Goal: Transaction & Acquisition: Purchase product/service

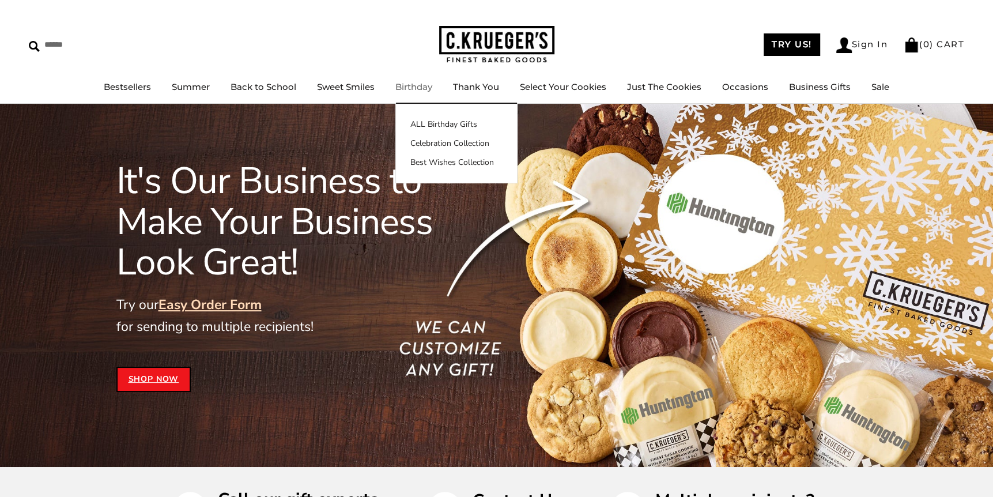
click at [864, 48] on link "Sign In" at bounding box center [862, 45] width 52 height 16
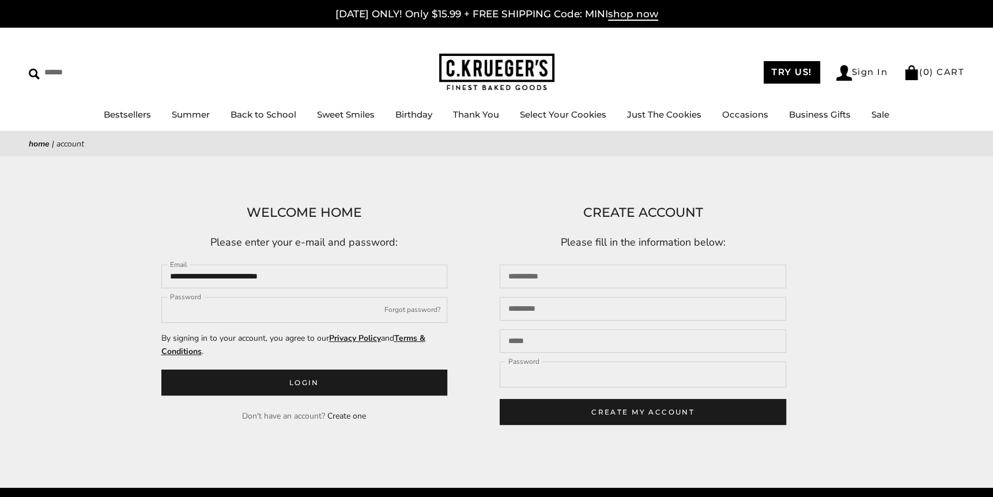
click at [603, 44] on div "****** TRY US! Sign In ( 0 ) CART ( 0 ) CART Bestsellers Summer Summer Vibes Su…" at bounding box center [496, 80] width 993 height 104
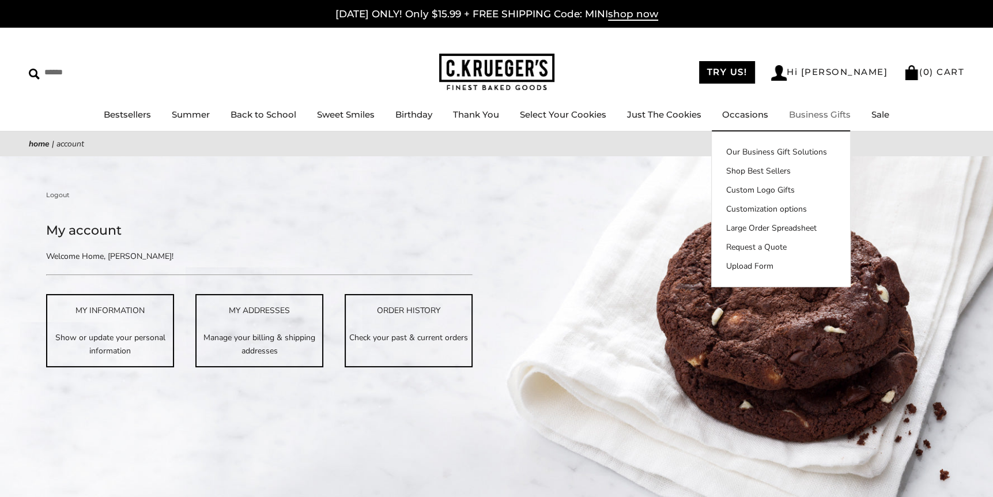
click at [797, 151] on link "Our Business Gift Solutions" at bounding box center [780, 152] width 138 height 12
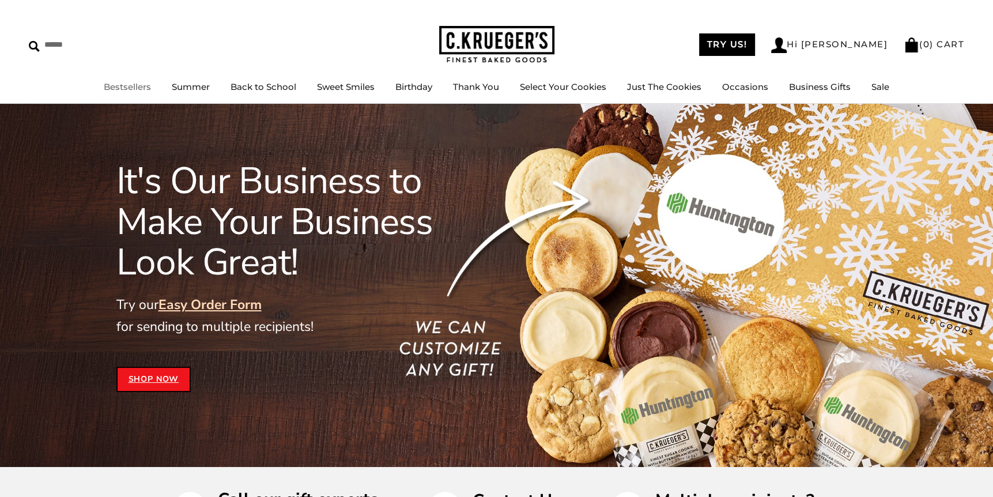
click at [107, 51] on input "Search" at bounding box center [97, 45] width 137 height 18
type input "**********"
click at [209, 36] on input "******" at bounding box center [224, 44] width 31 height 16
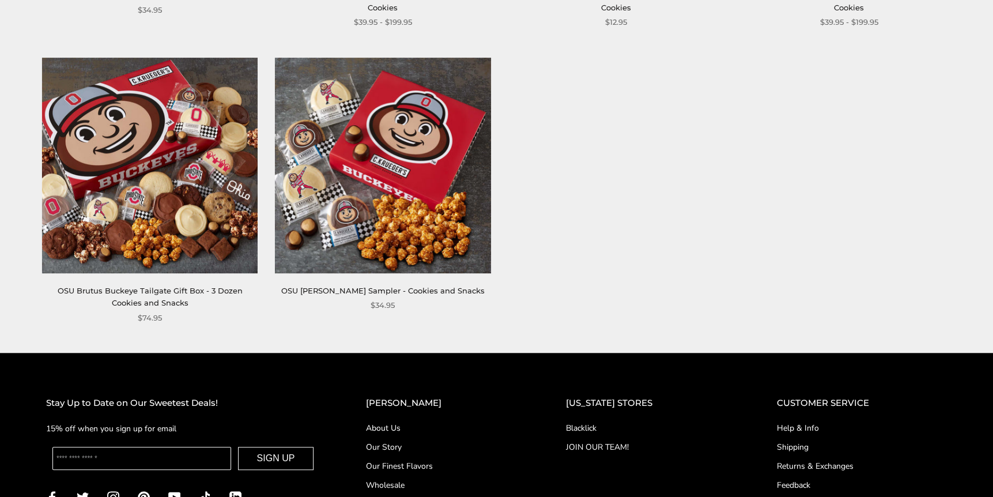
scroll to position [384, 0]
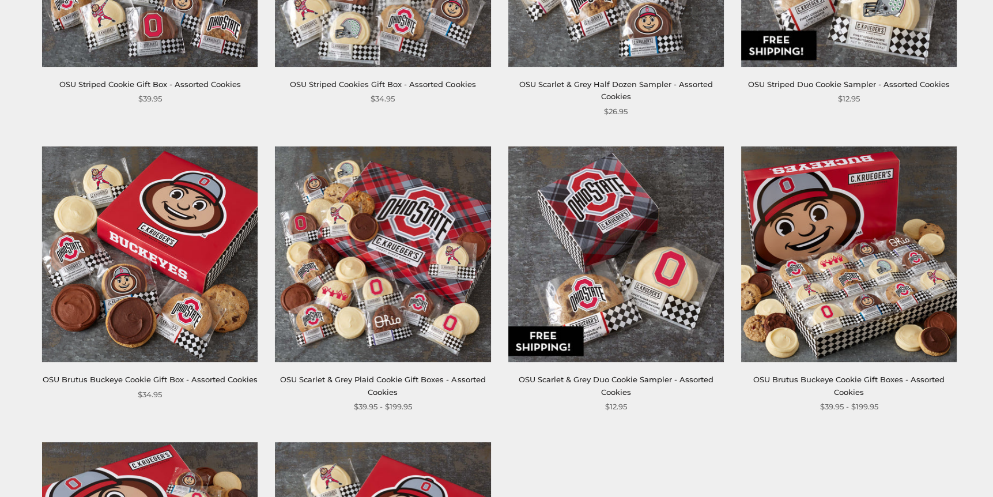
click at [865, 292] on img at bounding box center [848, 253] width 215 height 215
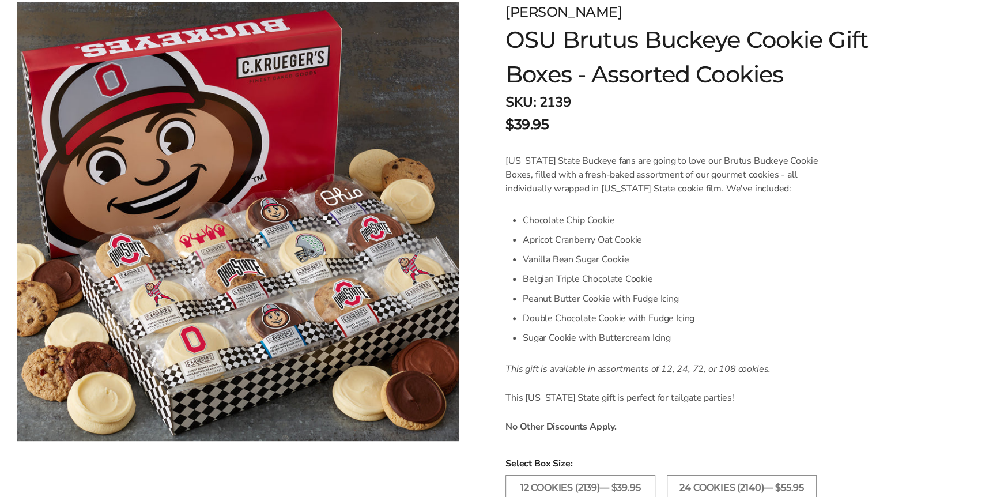
scroll to position [192, 0]
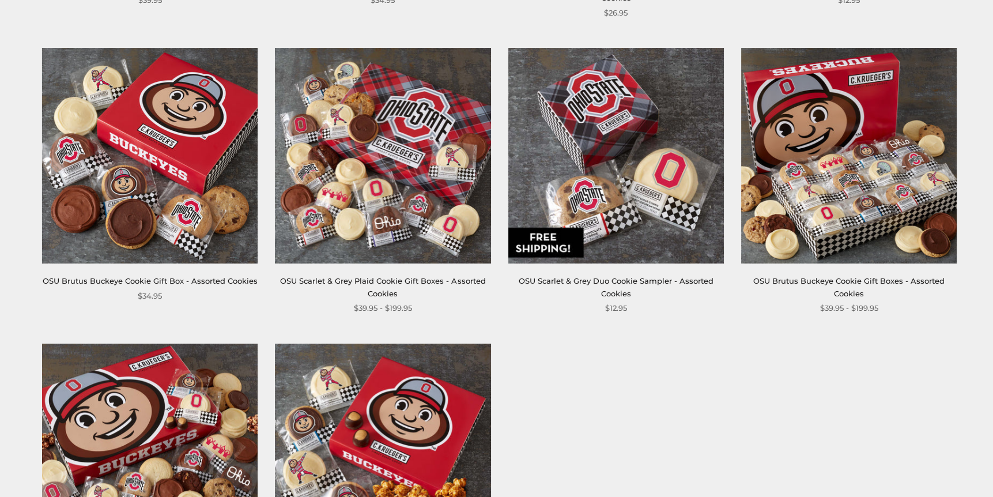
scroll to position [479, 0]
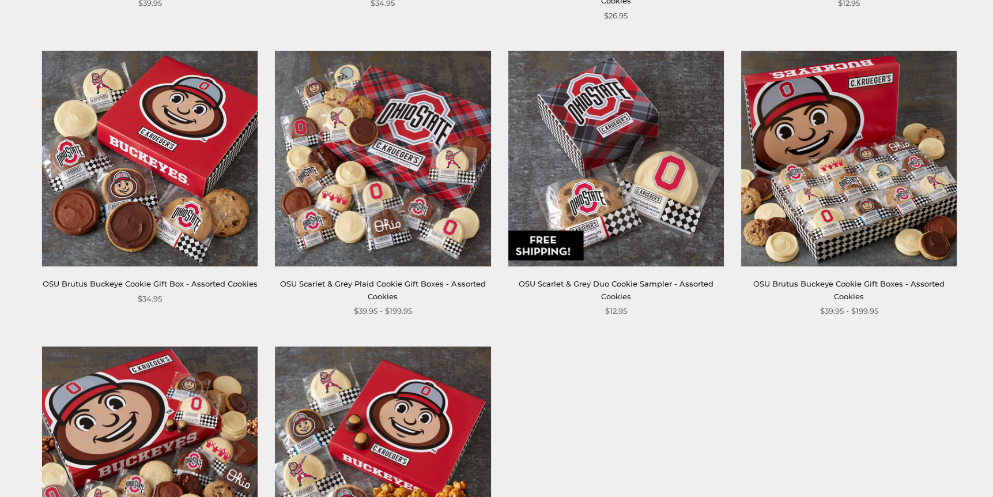
click at [832, 213] on img at bounding box center [848, 158] width 215 height 215
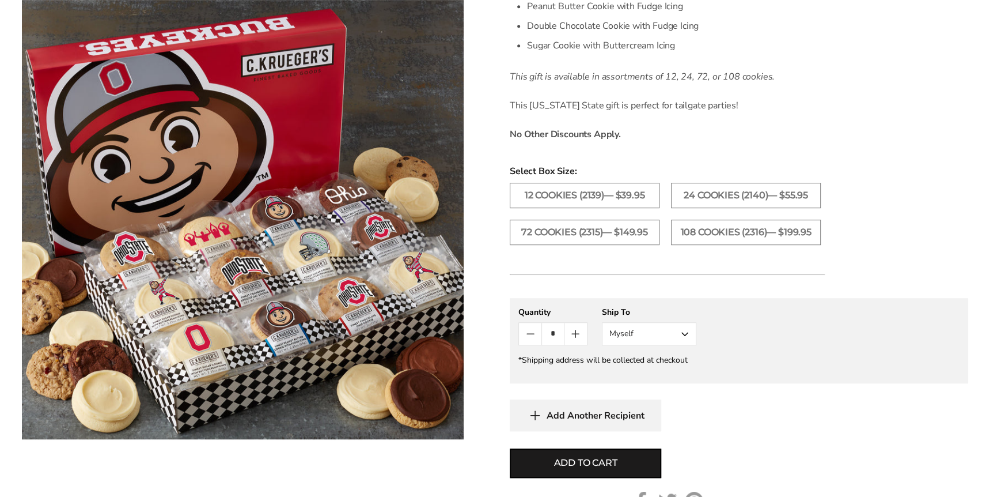
scroll to position [480, 0]
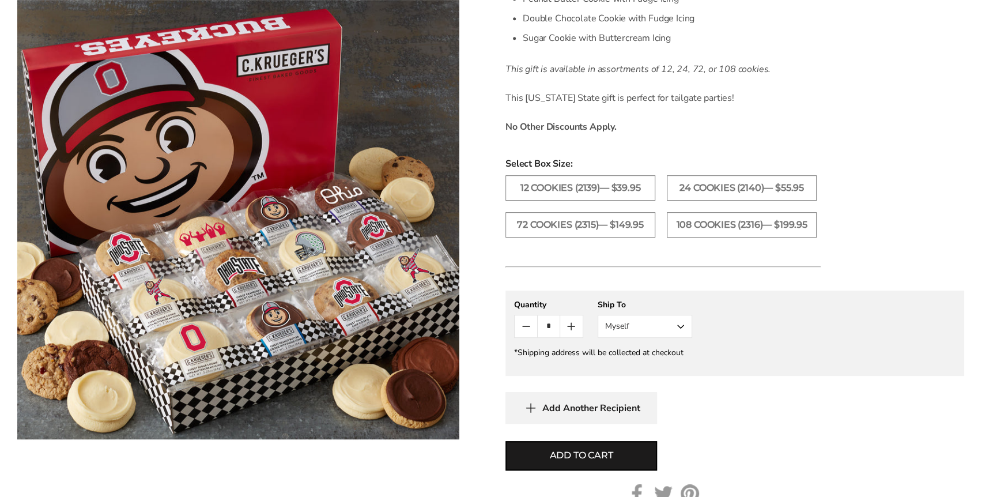
click at [551, 231] on label "72 Cookies (2315)— $149.95" at bounding box center [580, 224] width 150 height 25
click at [574, 452] on span "Add to cart" at bounding box center [580, 455] width 63 height 14
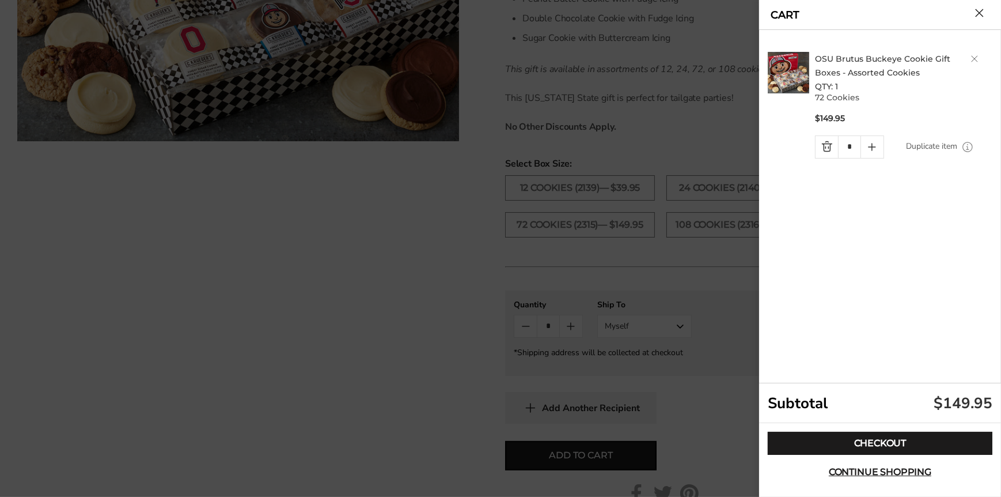
click at [904, 447] on link "Checkout" at bounding box center [880, 442] width 225 height 23
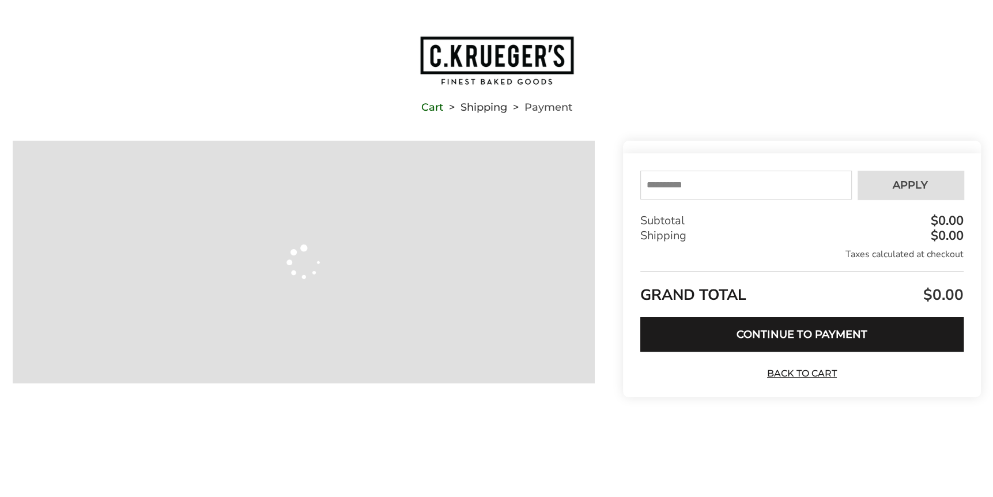
type input "**********"
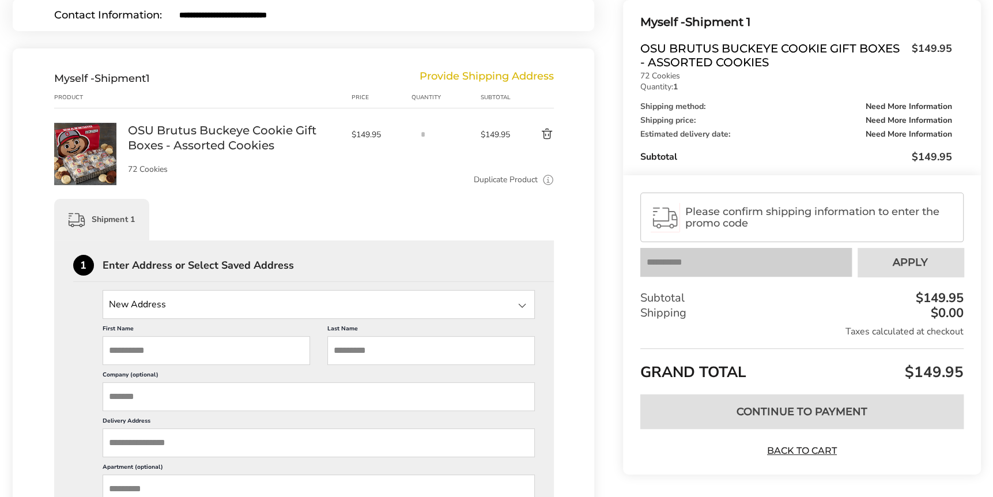
scroll to position [192, 0]
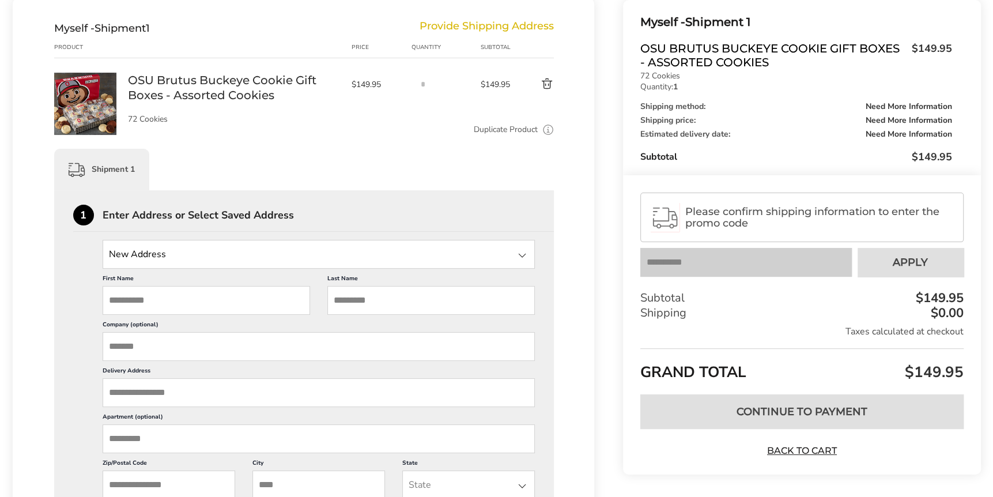
click at [218, 253] on input "State" at bounding box center [319, 254] width 433 height 29
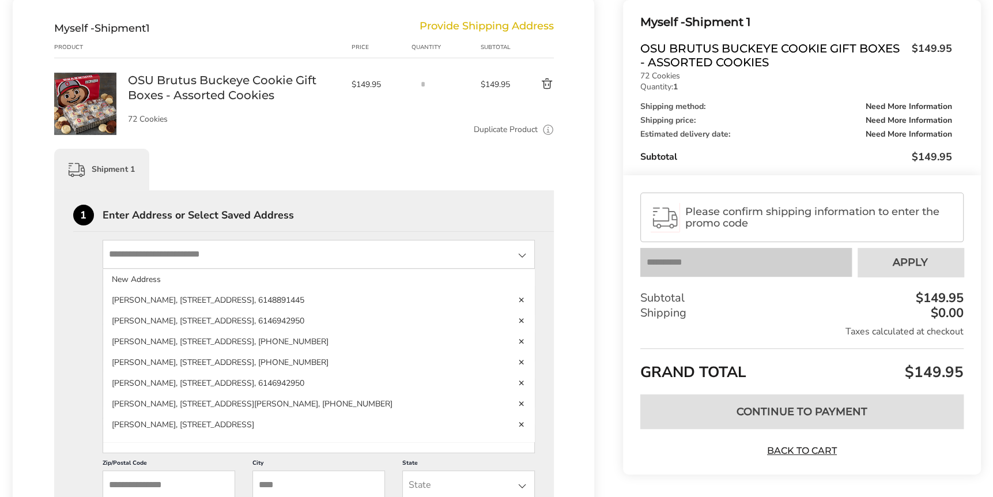
click at [218, 253] on input "State" at bounding box center [319, 254] width 433 height 29
click at [417, 176] on div "Shipment 1" at bounding box center [304, 169] width 500 height 41
click at [251, 252] on input "State" at bounding box center [319, 254] width 433 height 29
type input "**********"
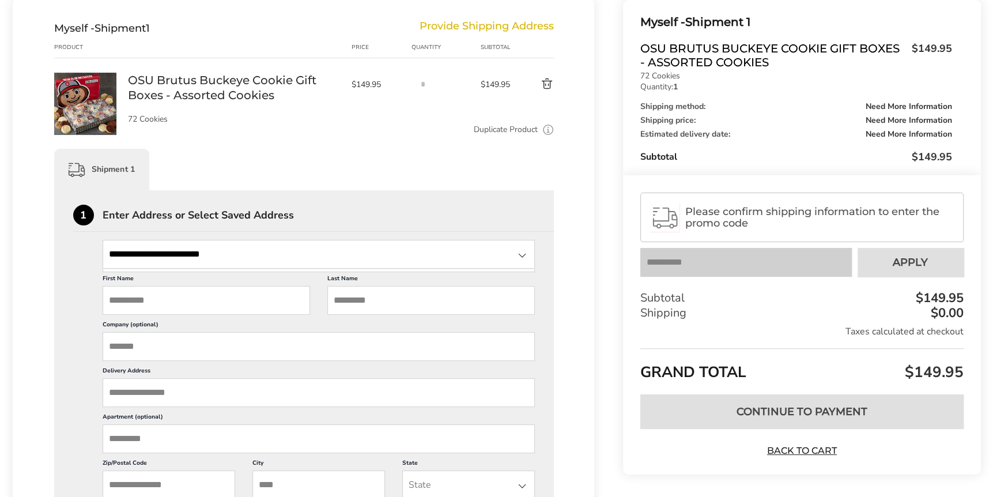
click at [253, 302] on input "First Name" at bounding box center [206, 300] width 207 height 29
type input "*****"
drag, startPoint x: 198, startPoint y: 298, endPoint x: 3, endPoint y: 287, distance: 195.0
click at [3, 288] on div "**********" at bounding box center [496, 498] width 993 height 1099
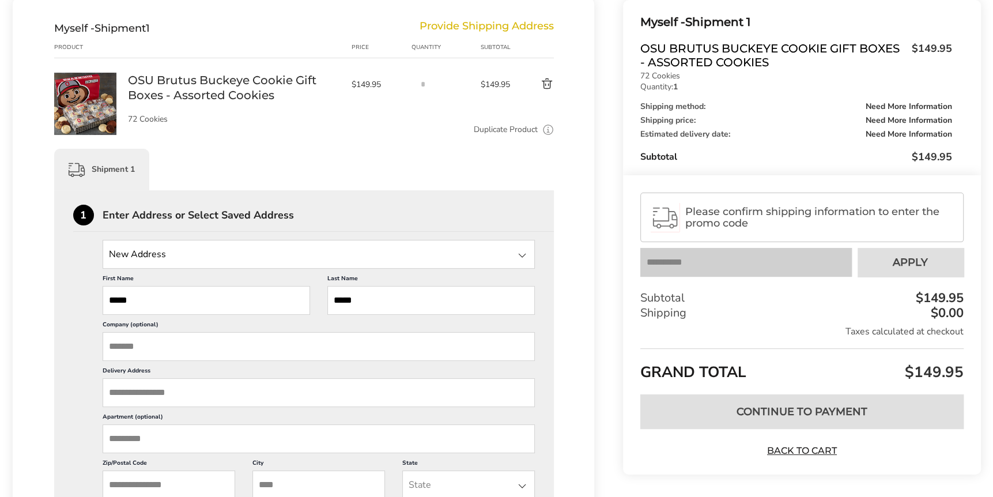
type input "*****"
click at [422, 351] on input "Company (optional)" at bounding box center [319, 346] width 433 height 29
type input "*"
drag, startPoint x: 148, startPoint y: 290, endPoint x: 43, endPoint y: 285, distance: 104.9
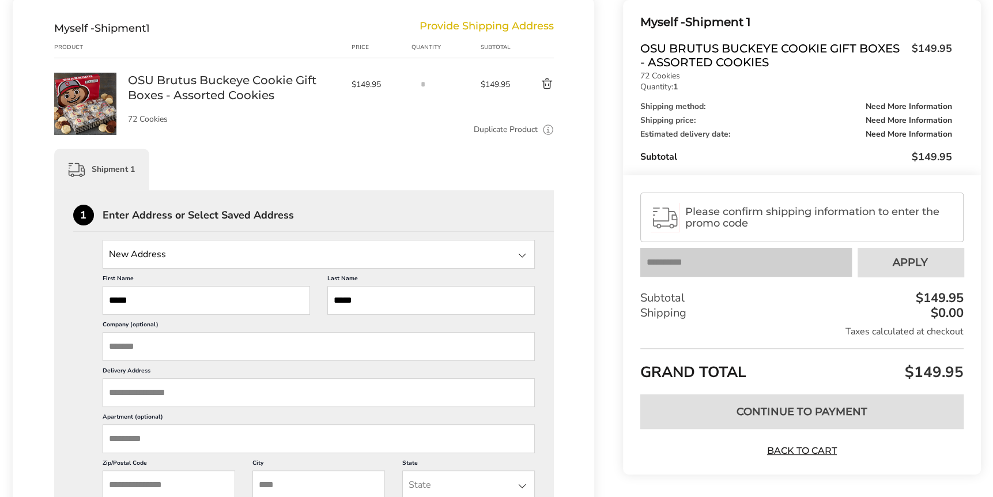
drag, startPoint x: 353, startPoint y: 297, endPoint x: 232, endPoint y: 285, distance: 121.6
click at [257, 291] on div "First Name This is a required field Last Name ***** This is a required field Co…" at bounding box center [319, 453] width 433 height 370
click at [191, 257] on input "State" at bounding box center [319, 254] width 433 height 29
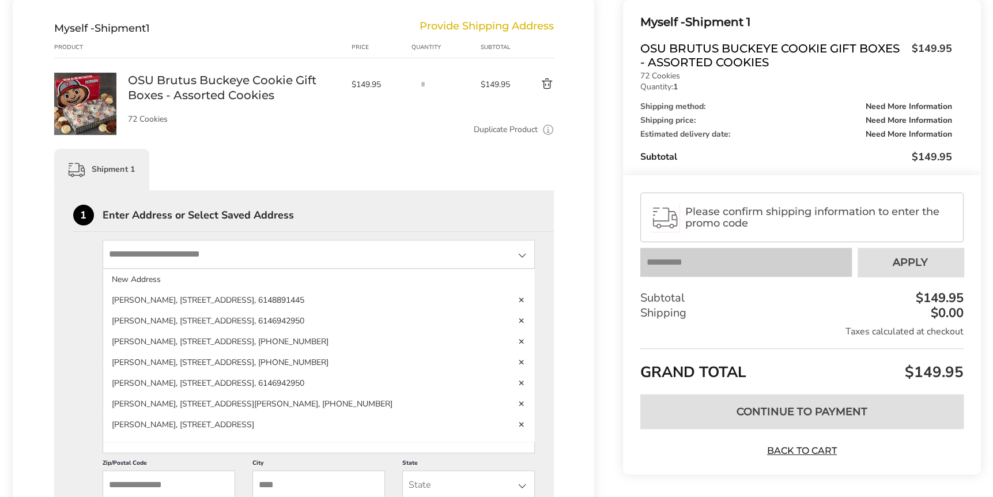
type input "**********"
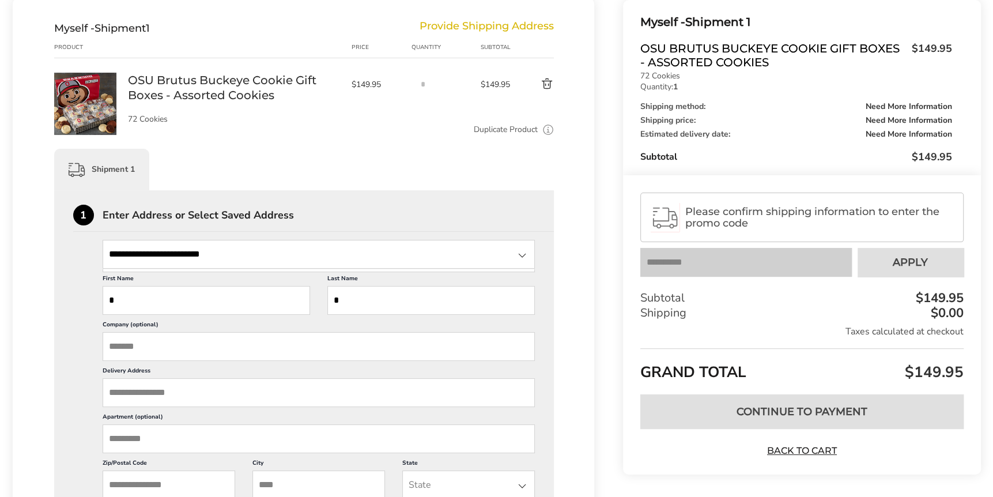
drag, startPoint x: 7, startPoint y: 317, endPoint x: 21, endPoint y: 319, distance: 13.9
click at [7, 317] on div "**********" at bounding box center [496, 498] width 993 height 1099
click at [183, 262] on input "State" at bounding box center [319, 254] width 433 height 29
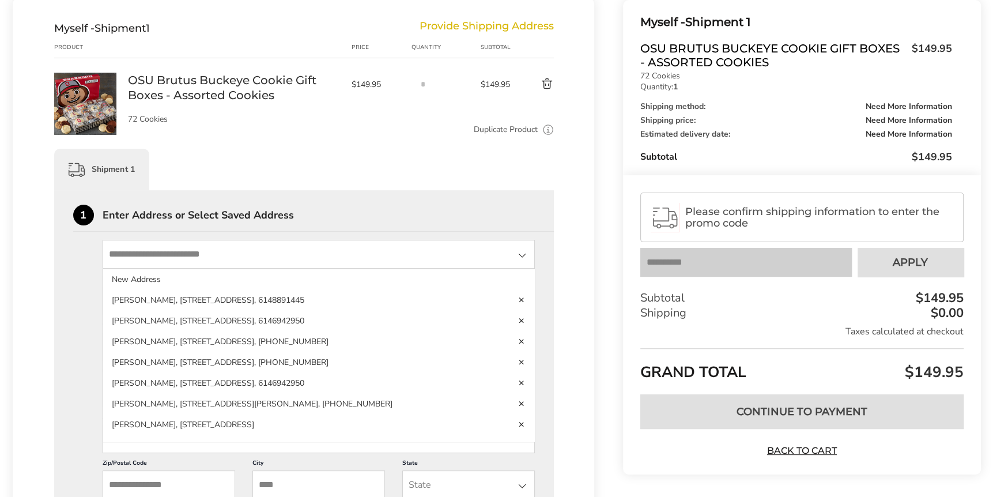
click at [309, 310] on li "KEVIN SCOBY, 5600 BLAZER PKWY, STE 110, DUBLIN, OH, 43017-7554, United States, …" at bounding box center [318, 320] width 431 height 21
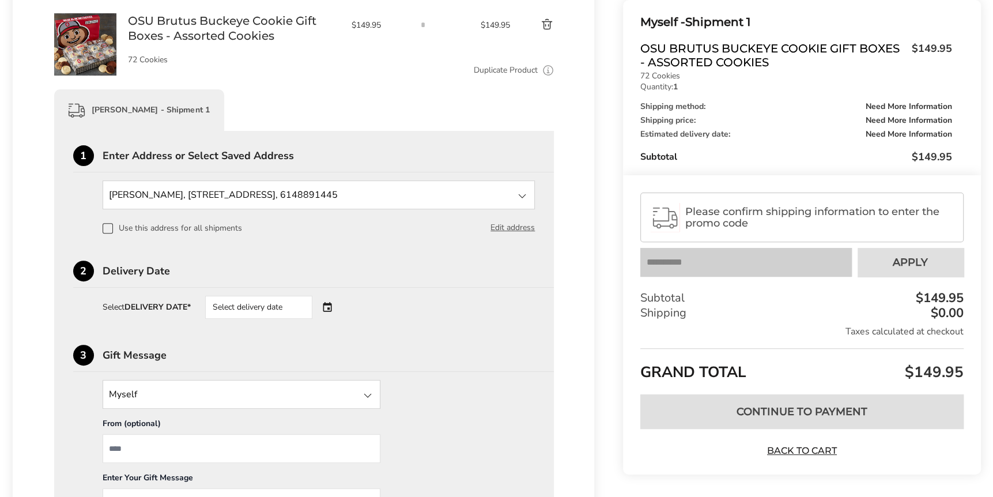
scroll to position [288, 0]
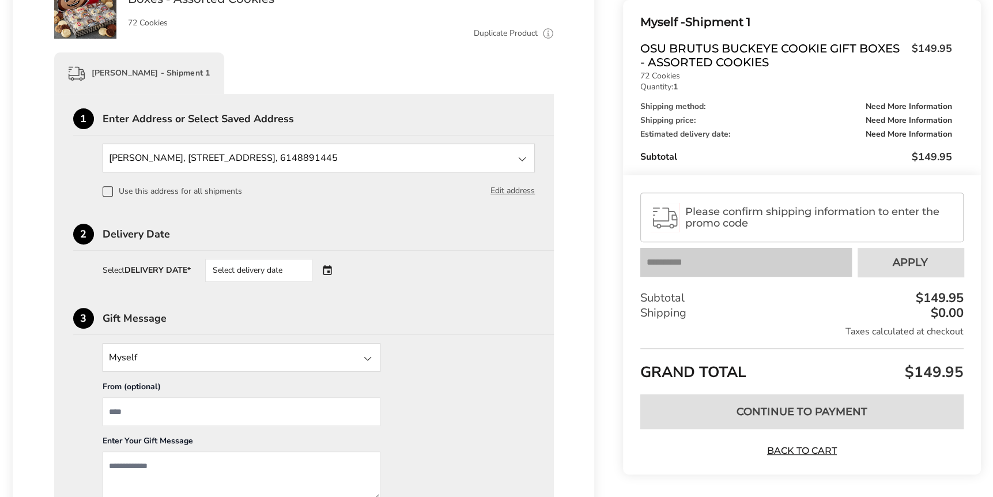
click at [351, 363] on input "State" at bounding box center [242, 357] width 278 height 29
click at [176, 393] on li "Myself" at bounding box center [241, 403] width 276 height 21
click at [307, 411] on input "From" at bounding box center [242, 411] width 278 height 29
type input "**********"
click at [211, 451] on textarea "Add a message" at bounding box center [242, 475] width 278 height 48
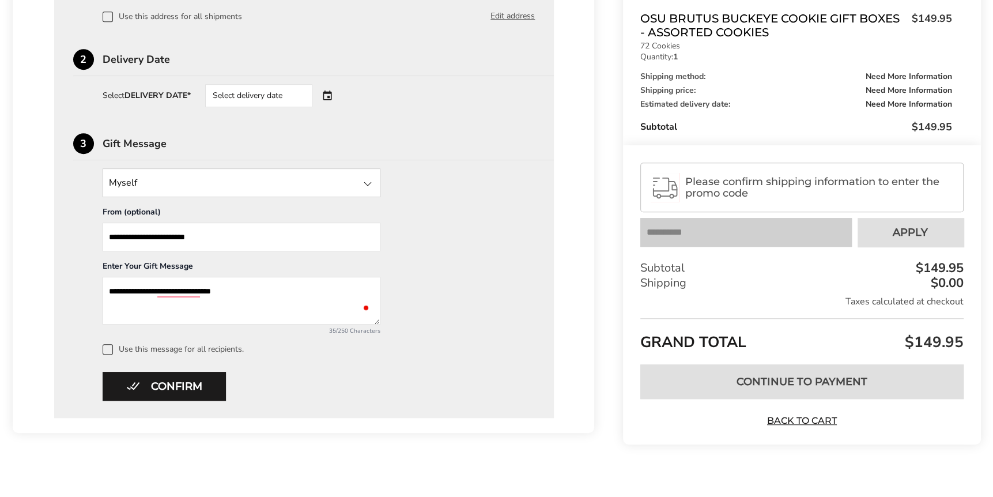
scroll to position [472, 0]
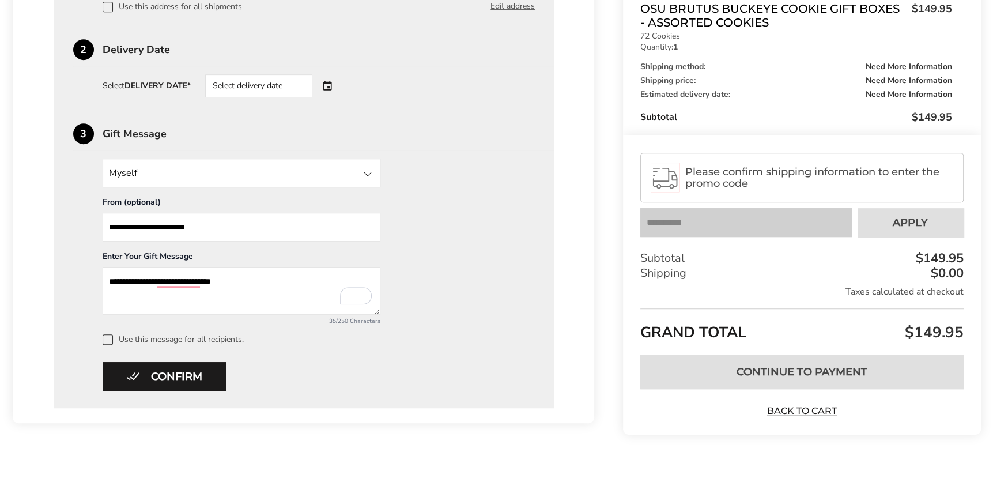
drag, startPoint x: 175, startPoint y: 274, endPoint x: 152, endPoint y: 293, distance: 29.4
click at [152, 293] on textarea "**********" at bounding box center [242, 291] width 278 height 48
click at [299, 276] on textarea "**********" at bounding box center [242, 291] width 278 height 48
type textarea "**********"
click at [166, 381] on button "Confirm" at bounding box center [164, 376] width 123 height 29
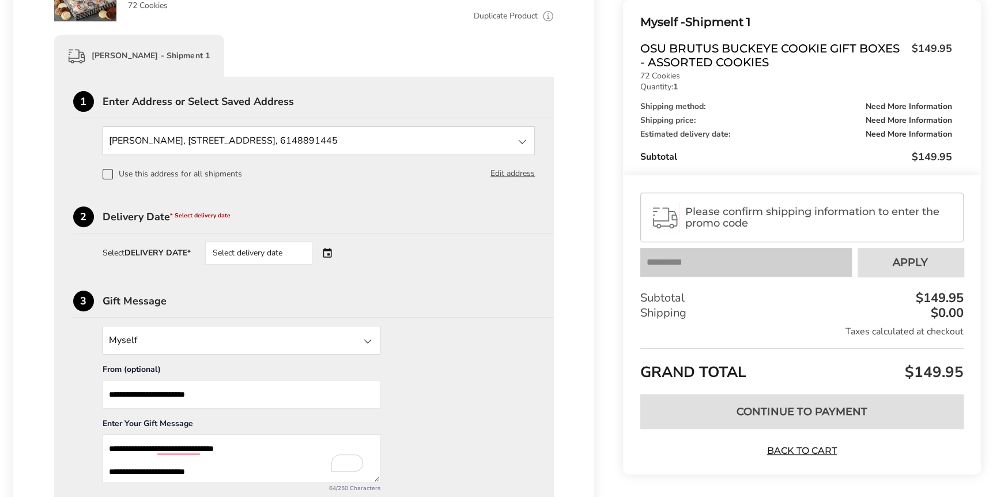
scroll to position [281, 0]
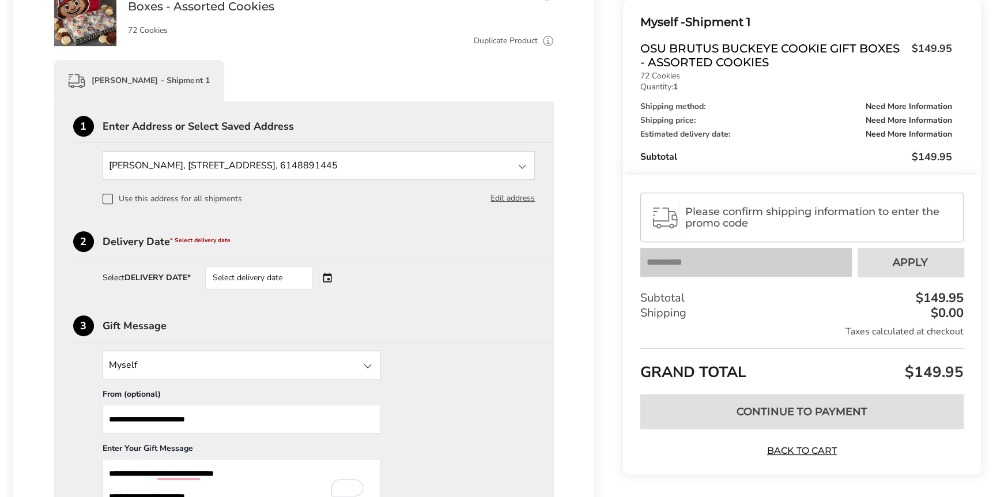
click at [327, 276] on div "Select delivery date" at bounding box center [274, 277] width 139 height 23
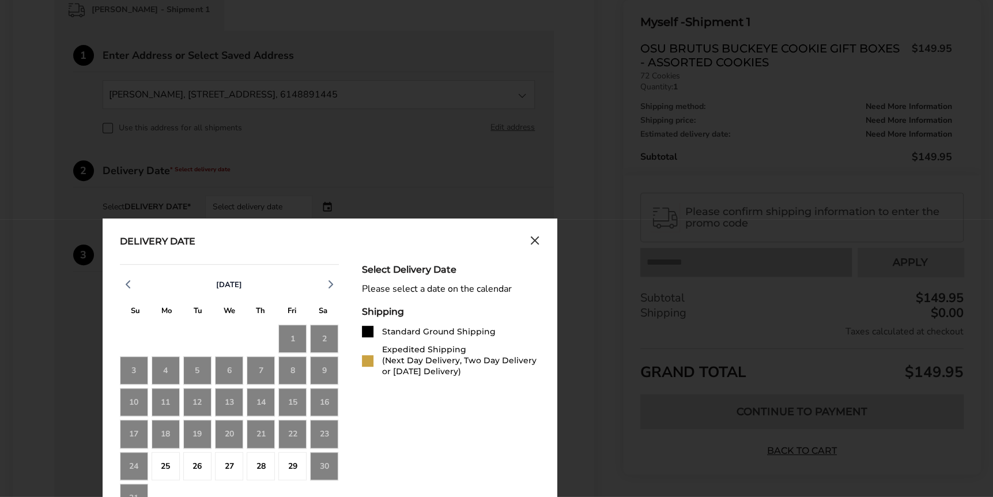
scroll to position [377, 0]
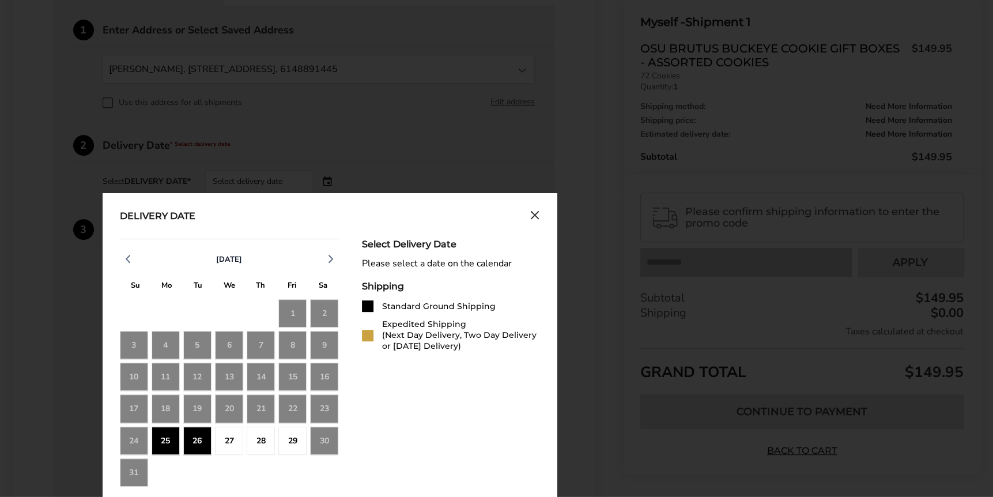
click at [165, 442] on div "25" at bounding box center [165, 440] width 28 height 28
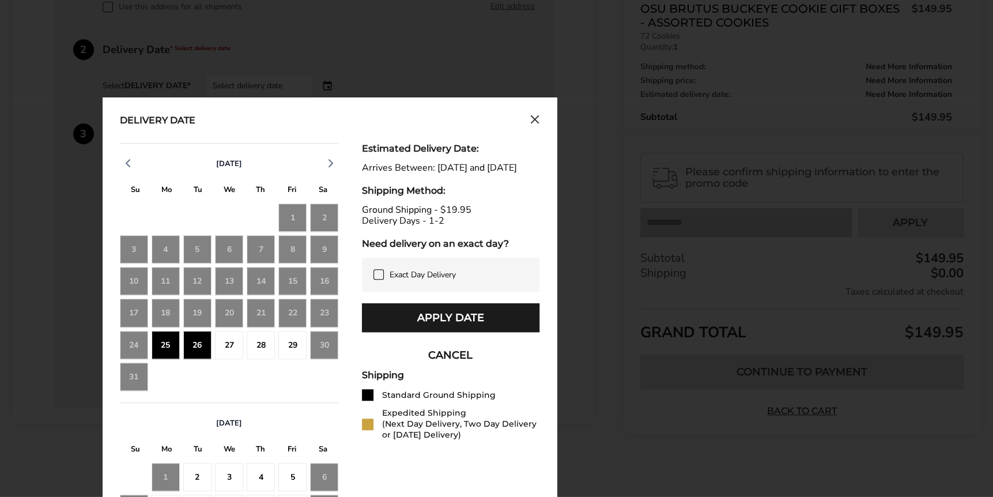
scroll to position [569, 0]
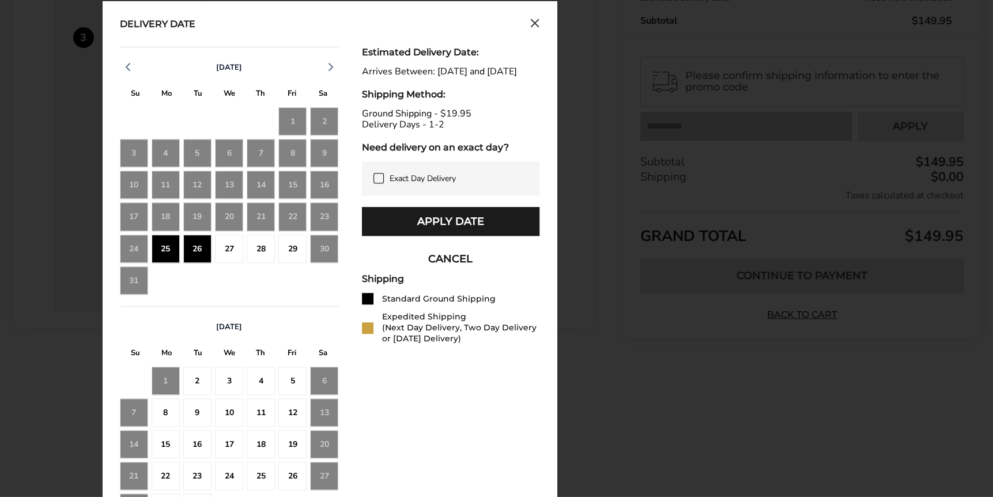
click at [448, 231] on button "Apply Date" at bounding box center [450, 221] width 177 height 29
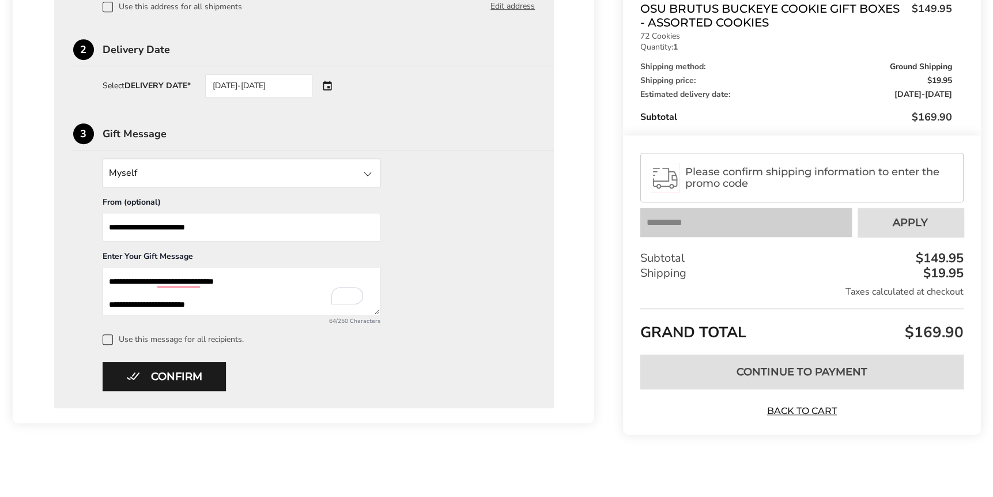
click at [199, 371] on button "Confirm" at bounding box center [164, 376] width 123 height 29
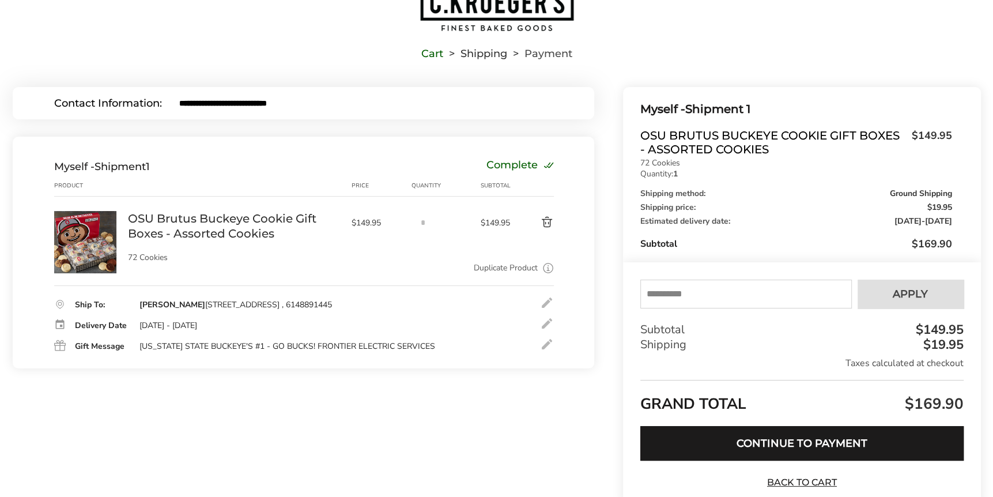
scroll to position [30, 0]
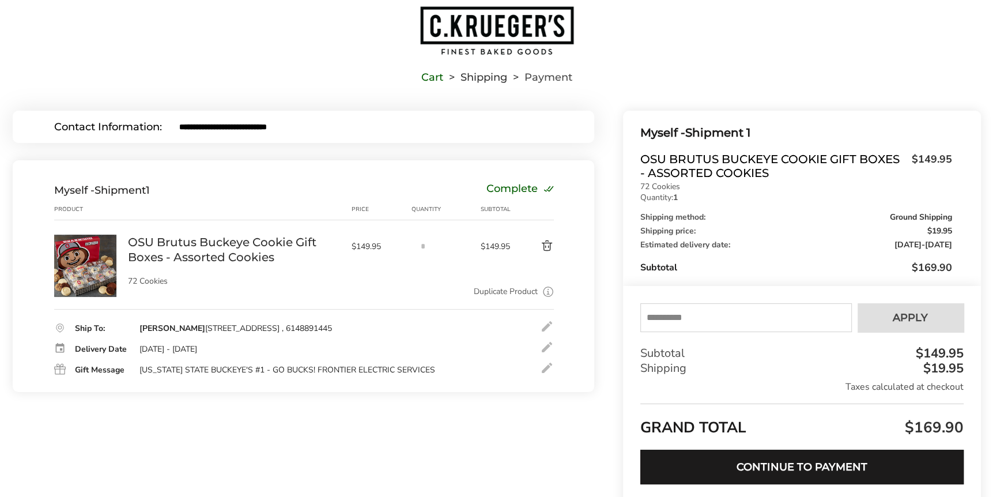
click at [713, 463] on button "Continue to Payment" at bounding box center [801, 466] width 323 height 35
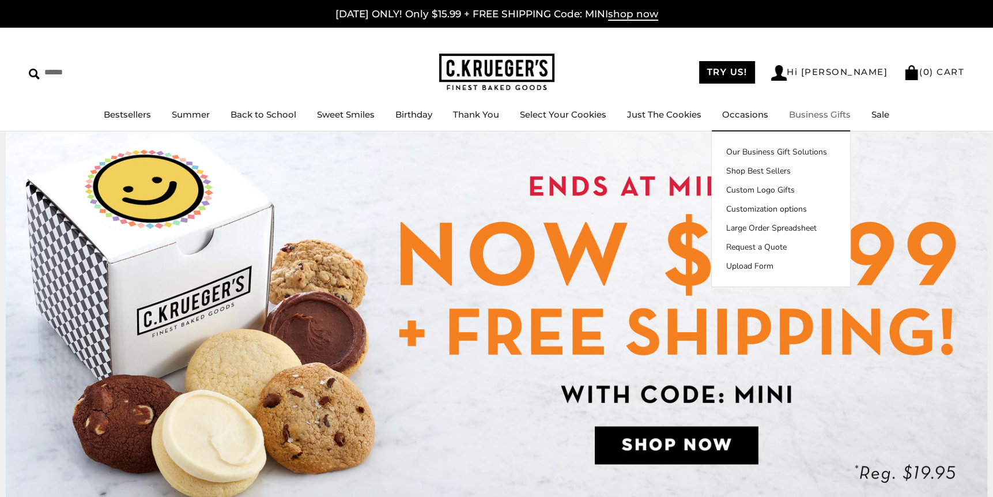
click at [758, 191] on link "Custom Logo Gifts" at bounding box center [780, 190] width 138 height 12
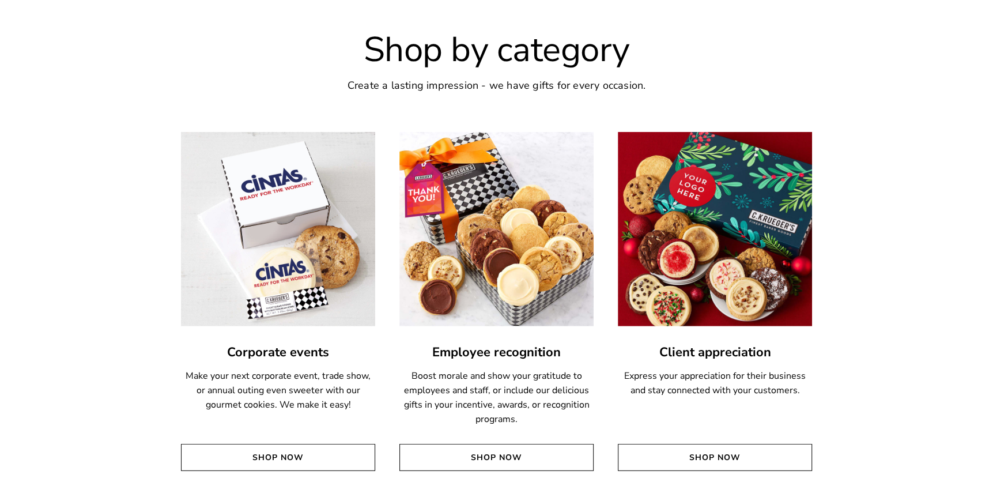
scroll to position [2666, 0]
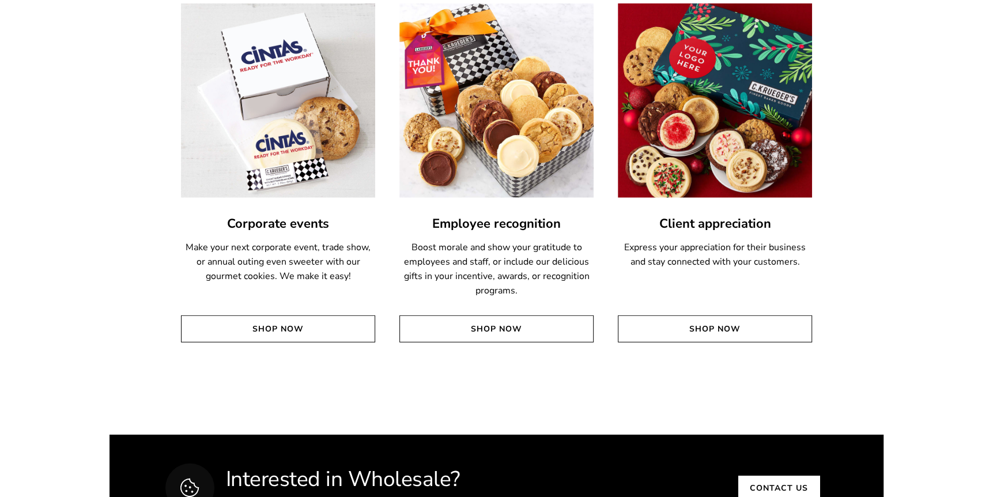
click at [711, 330] on link "Shop Now" at bounding box center [715, 328] width 194 height 27
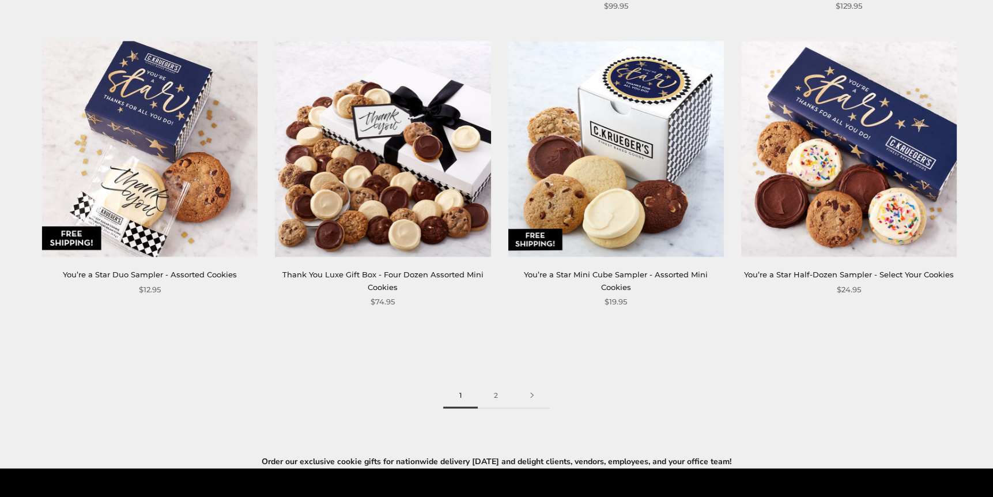
scroll to position [1824, 0]
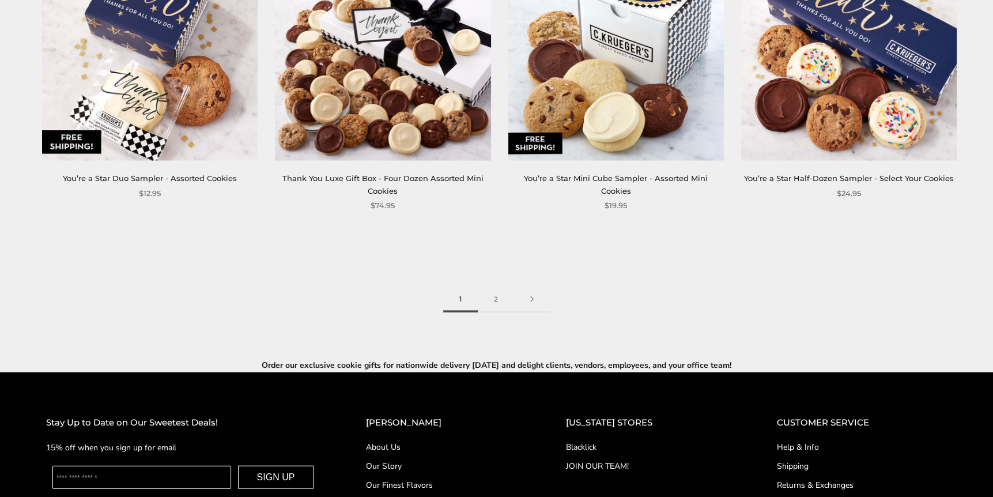
click at [488, 291] on link "2" at bounding box center [496, 299] width 36 height 26
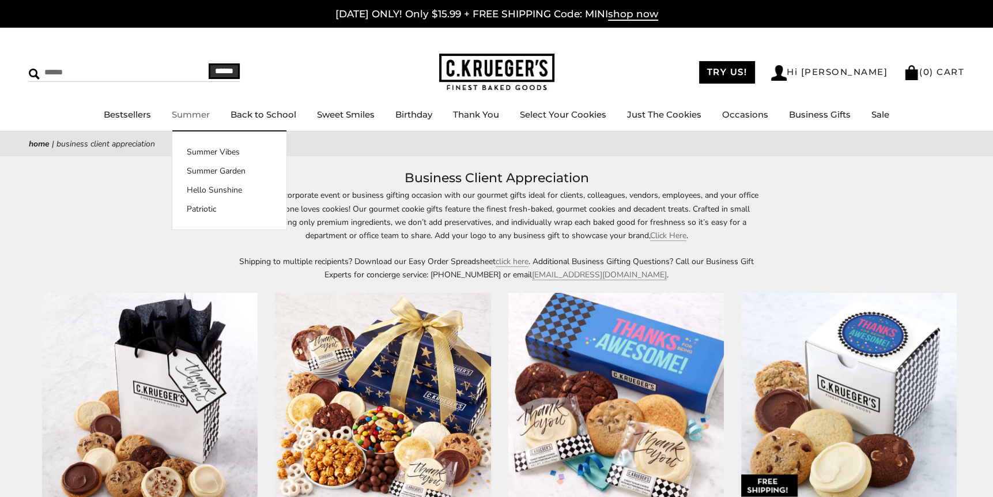
click at [112, 77] on input "Search" at bounding box center [97, 72] width 137 height 18
type input "**********"
click at [209, 63] on input "******" at bounding box center [224, 71] width 31 height 16
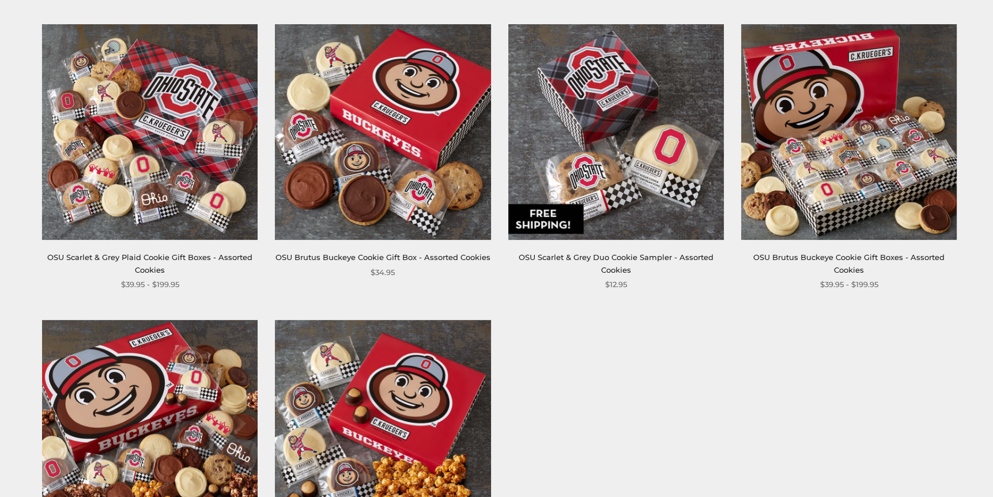
scroll to position [480, 0]
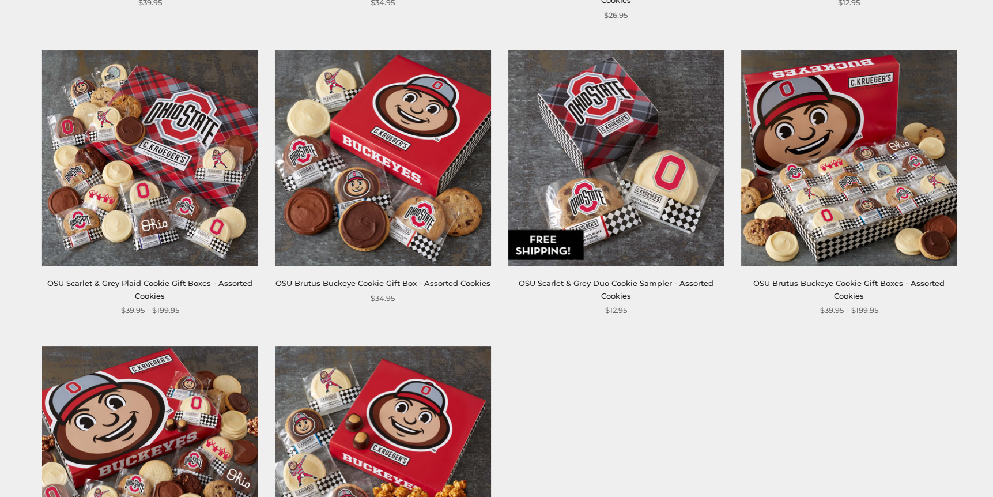
click at [852, 196] on img at bounding box center [848, 157] width 215 height 215
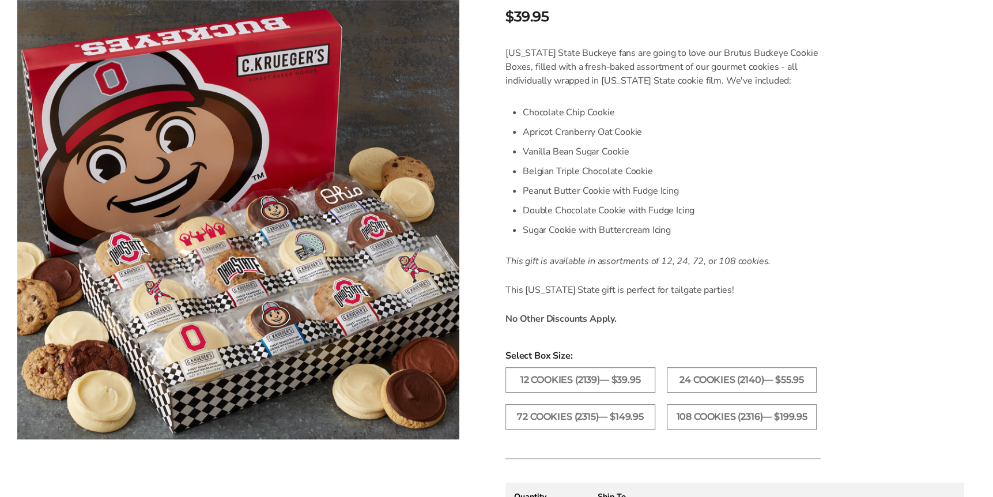
click at [717, 414] on label "108 Cookies (2316)— $199.95" at bounding box center [741, 416] width 150 height 25
click at [584, 415] on label "72 Cookies (2315)— $149.95" at bounding box center [580, 416] width 150 height 25
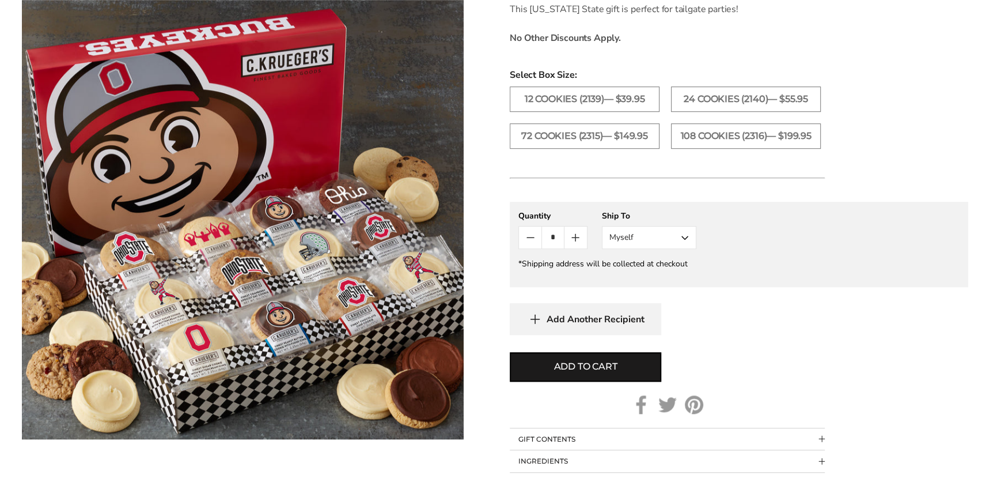
scroll to position [576, 0]
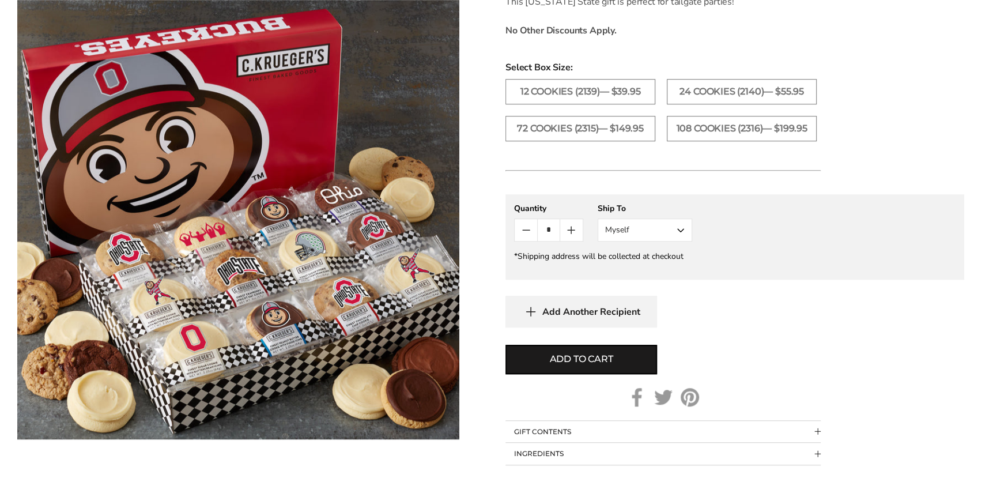
click at [578, 353] on span "Add to cart" at bounding box center [580, 359] width 63 height 14
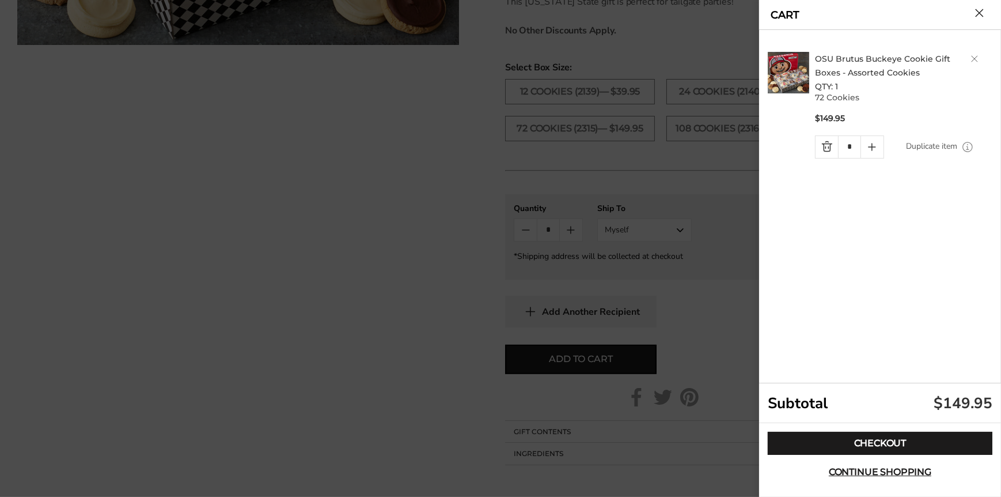
click at [864, 431] on link "Checkout" at bounding box center [880, 442] width 225 height 23
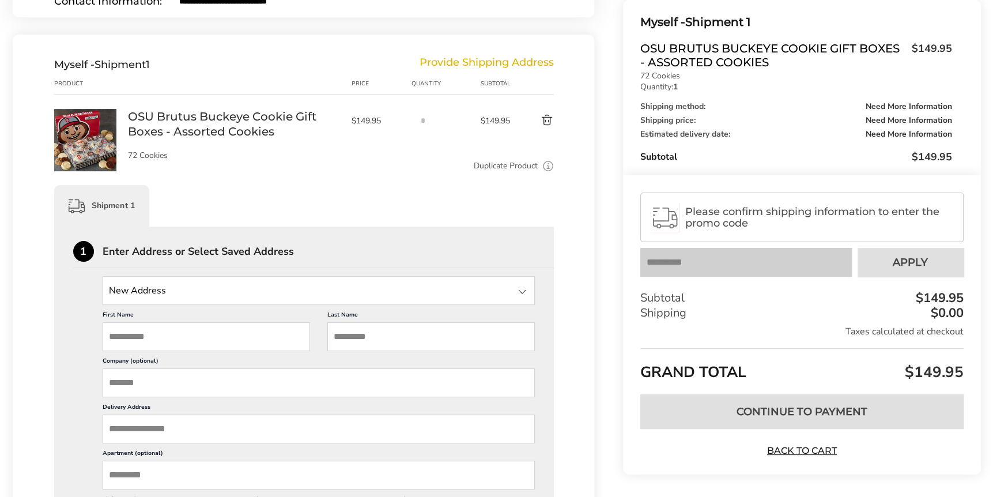
scroll to position [192, 0]
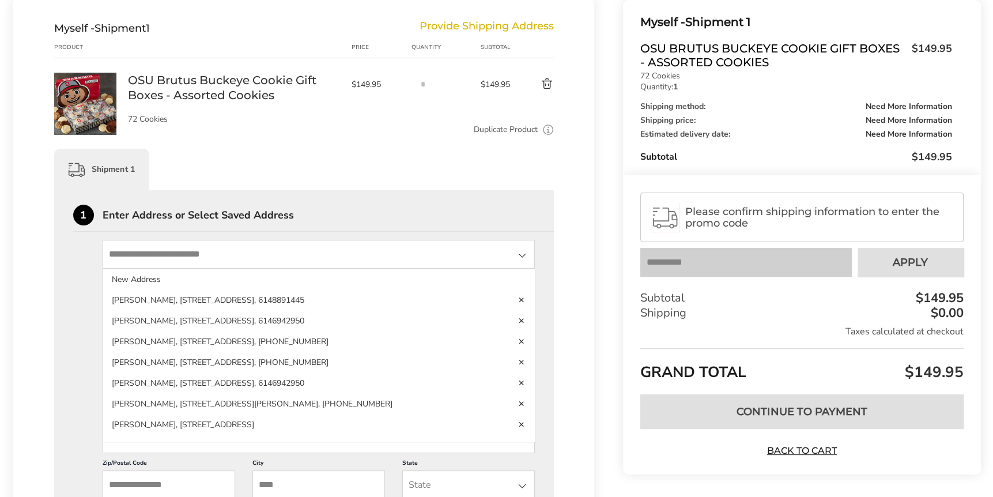
click at [249, 262] on input "State" at bounding box center [319, 254] width 433 height 29
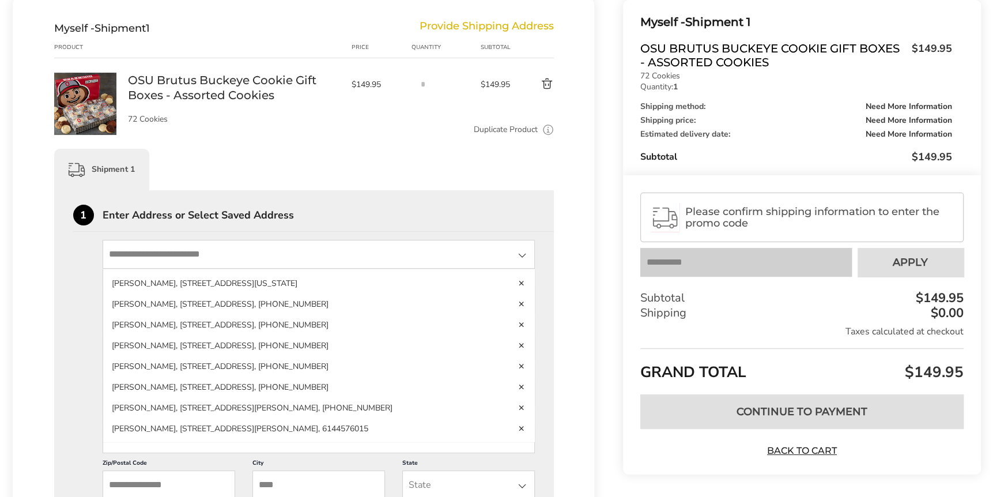
scroll to position [182, 0]
click at [215, 294] on li "Alan Bogart, 2 MIRANOVA PL, Suite 910, COLUMBUS, OH, 43215-7054, United States,…" at bounding box center [318, 304] width 431 height 21
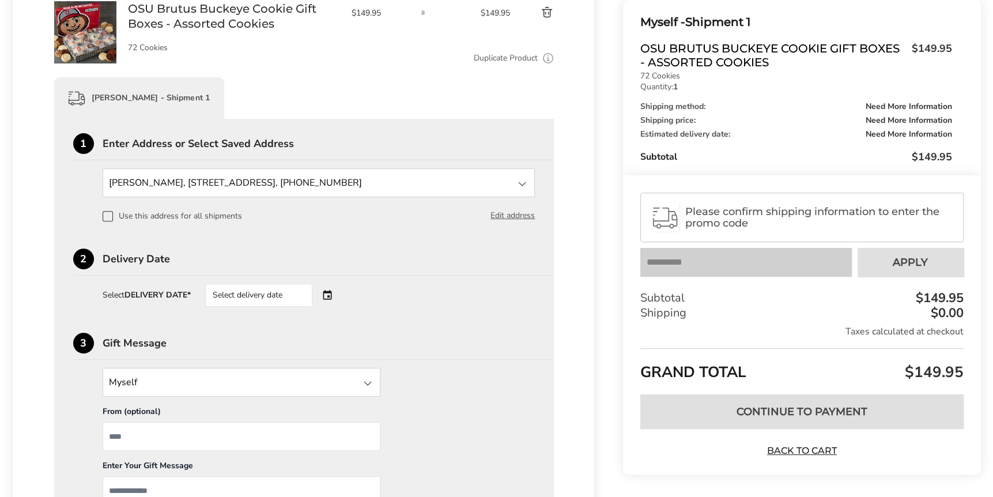
scroll to position [288, 0]
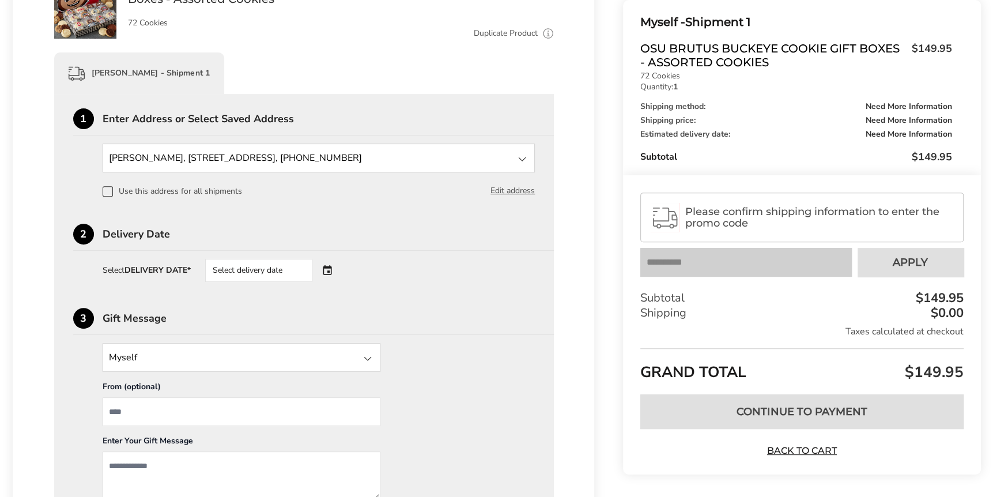
click at [329, 267] on div "Select delivery date" at bounding box center [274, 270] width 139 height 23
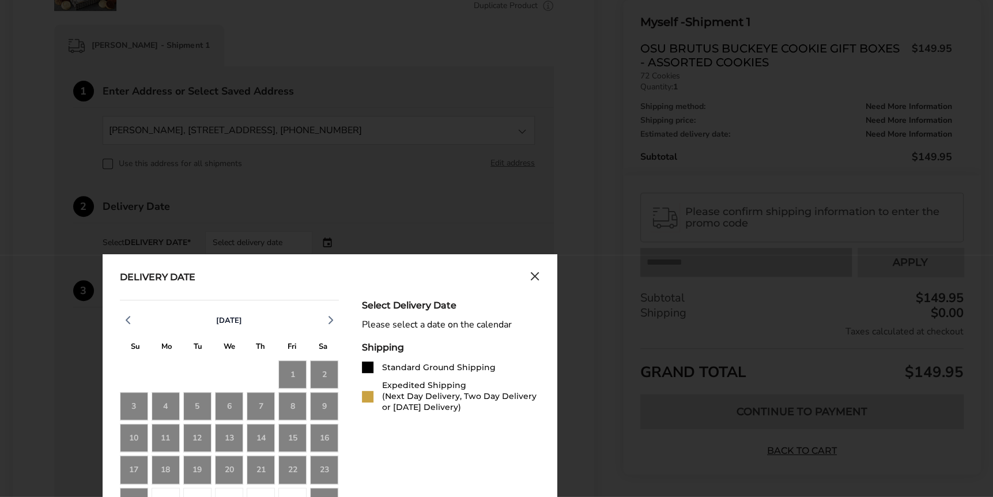
scroll to position [384, 0]
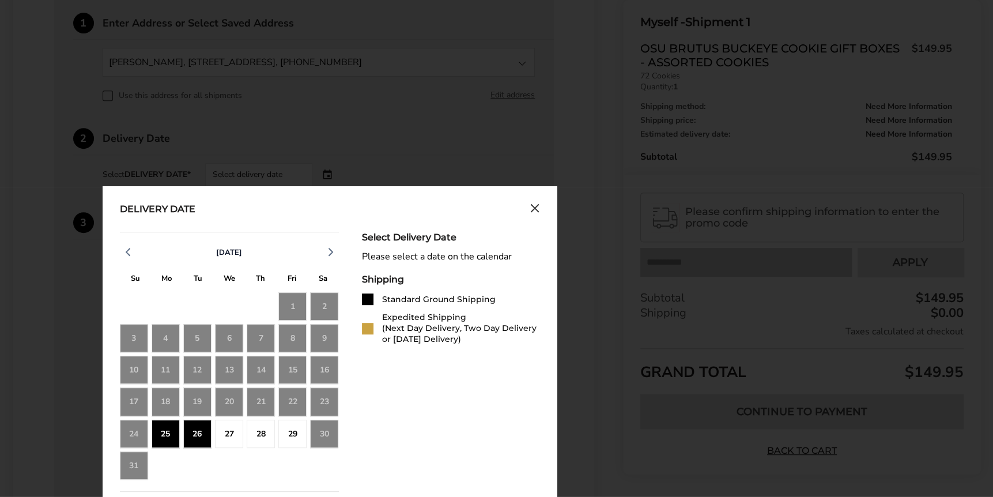
click at [172, 431] on div "25" at bounding box center [165, 433] width 28 height 28
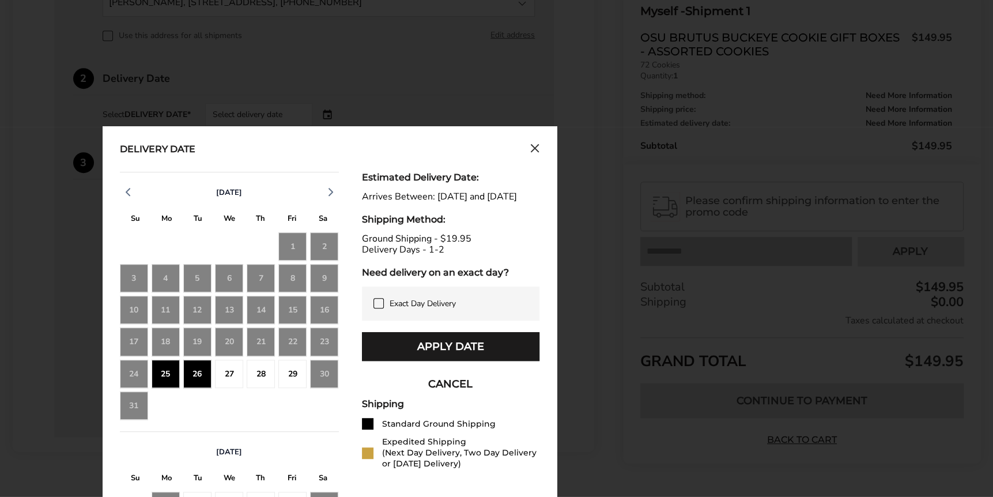
scroll to position [480, 0]
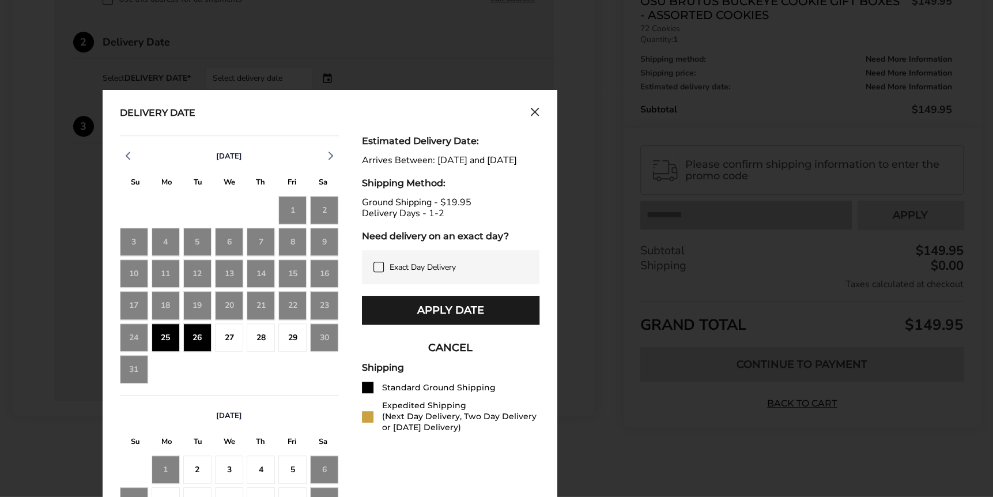
click at [404, 324] on button "Apply Date" at bounding box center [450, 310] width 177 height 29
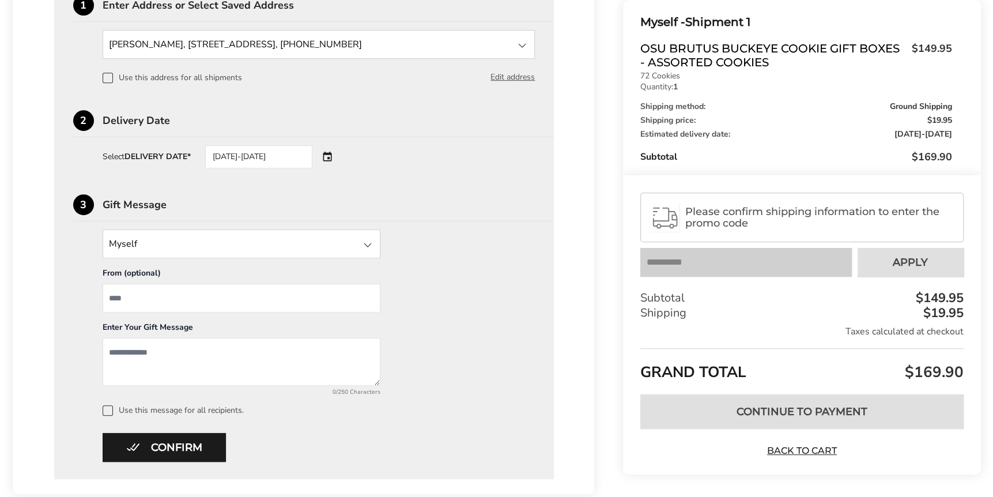
scroll to position [376, 0]
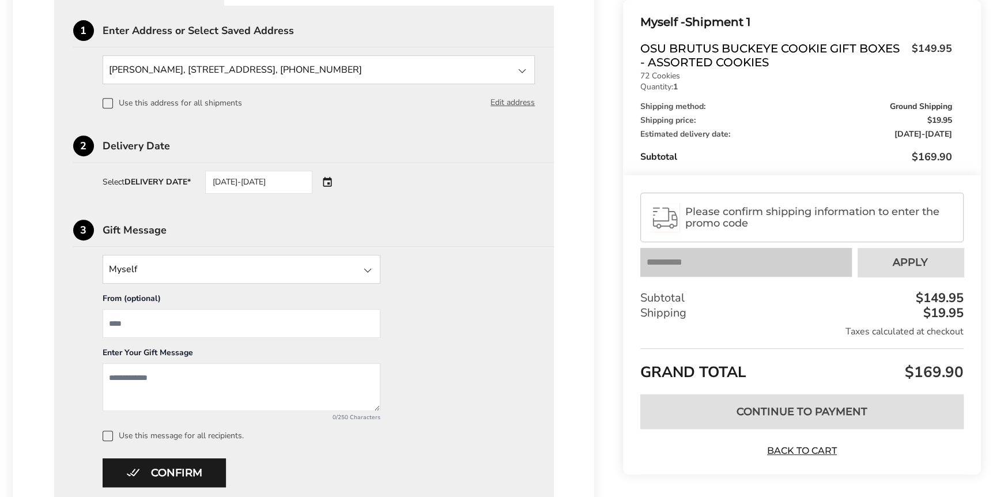
click at [228, 273] on input "State" at bounding box center [242, 269] width 278 height 29
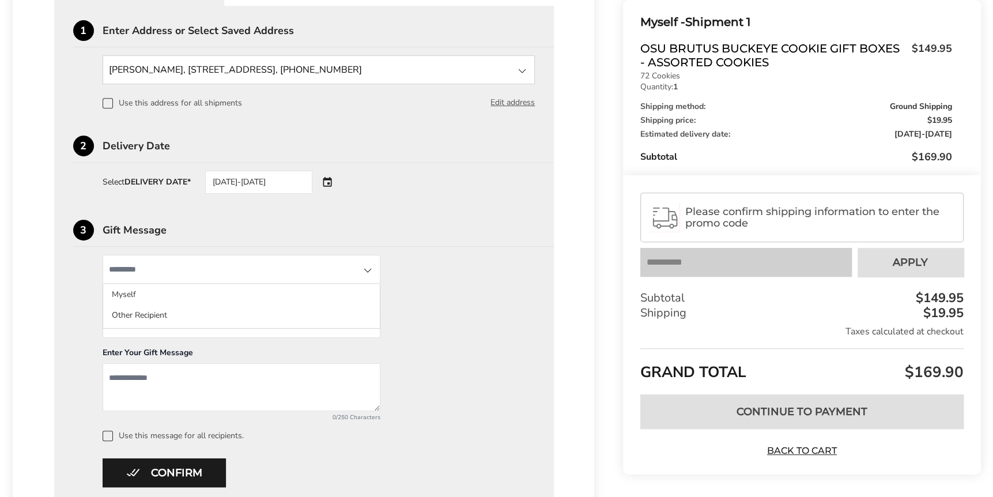
click at [322, 234] on div "3 Gift Message" at bounding box center [313, 232] width 481 height 27
click at [286, 267] on input "State" at bounding box center [242, 269] width 278 height 29
click at [232, 305] on li "Myself" at bounding box center [241, 315] width 276 height 21
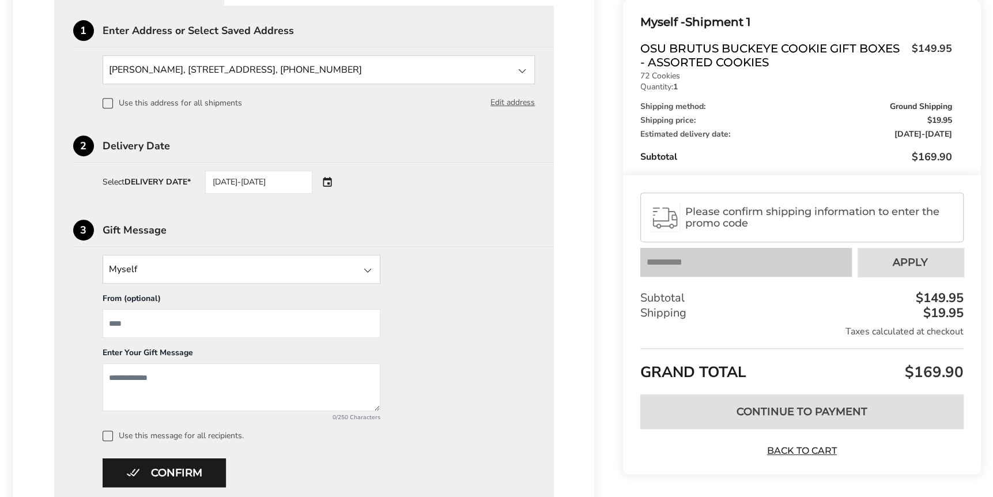
click at [211, 328] on input "From" at bounding box center [242, 323] width 278 height 29
type input "**********"
click at [194, 385] on textarea "Add a message" at bounding box center [242, 387] width 278 height 48
type textarea "**********"
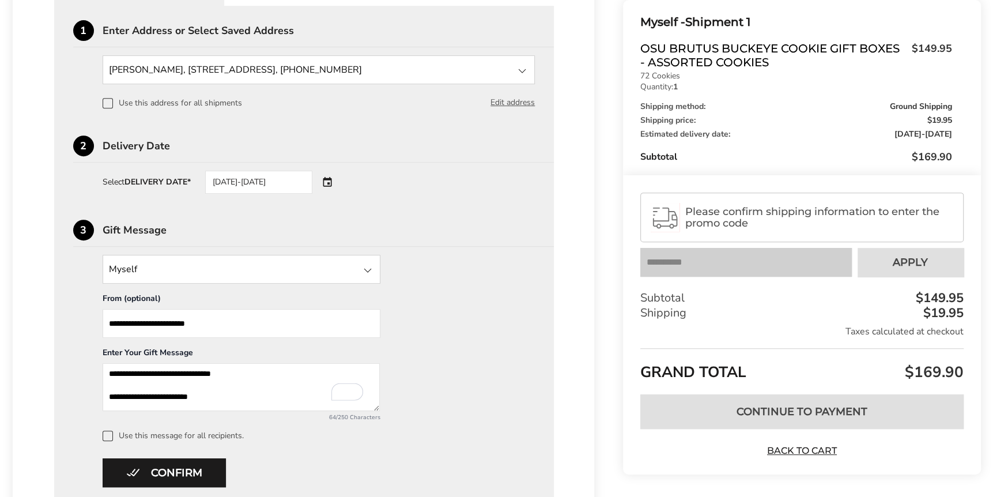
click at [188, 472] on button "Confirm" at bounding box center [164, 472] width 123 height 29
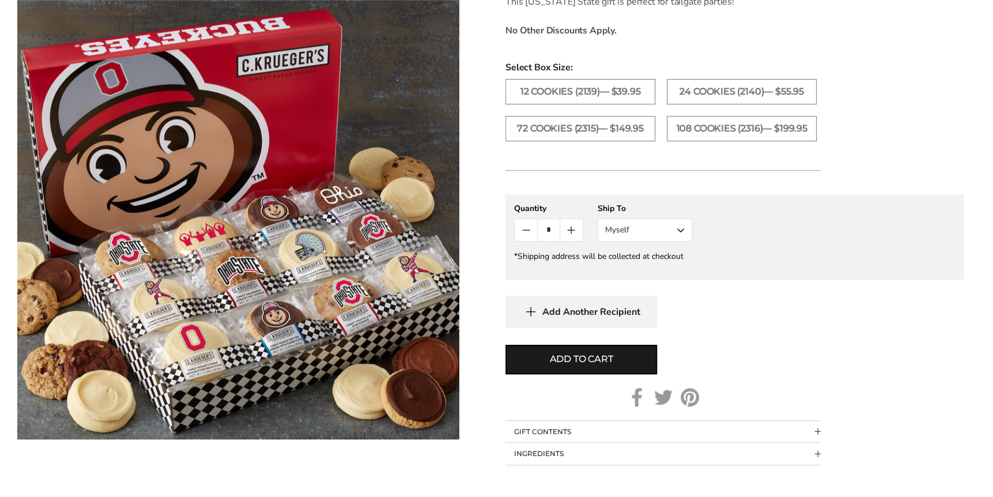
click at [594, 359] on span "Add to cart" at bounding box center [580, 359] width 63 height 14
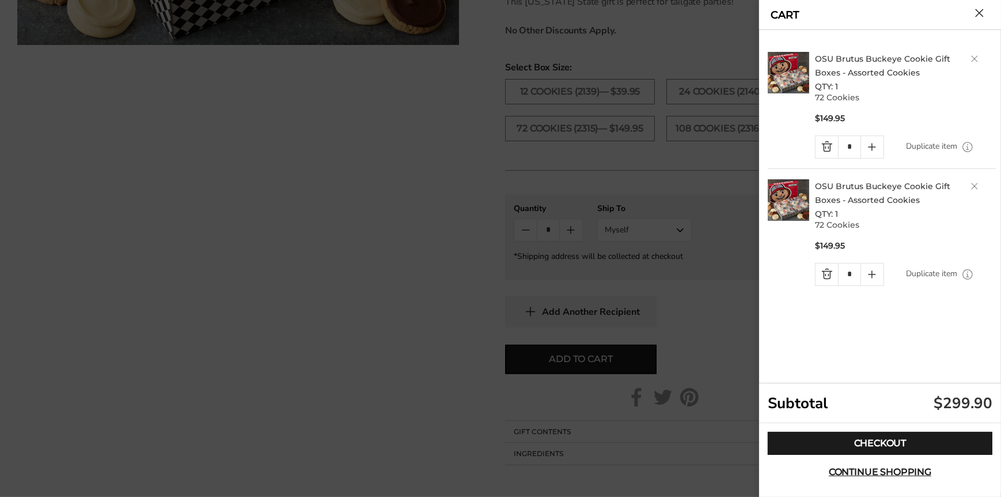
click at [821, 272] on link "Quantity minus button" at bounding box center [827, 274] width 22 height 22
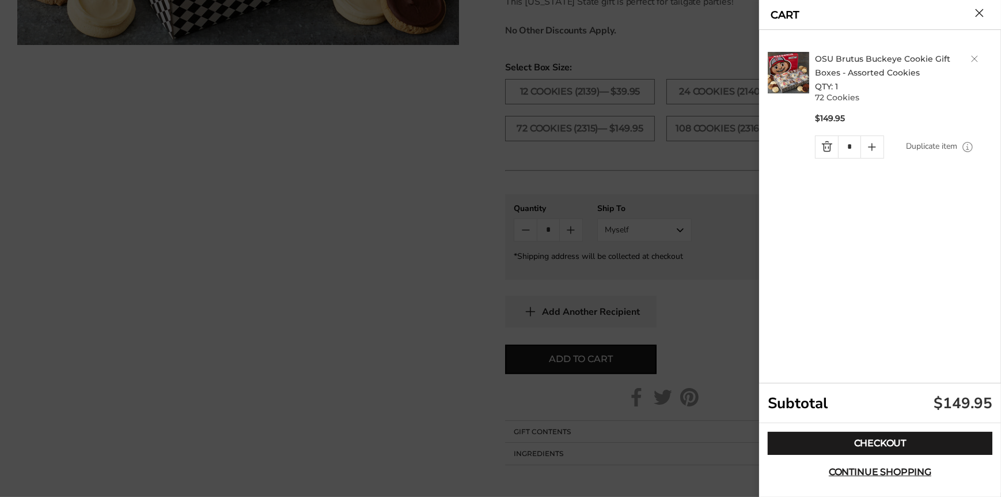
click at [861, 448] on link "Checkout" at bounding box center [880, 442] width 225 height 23
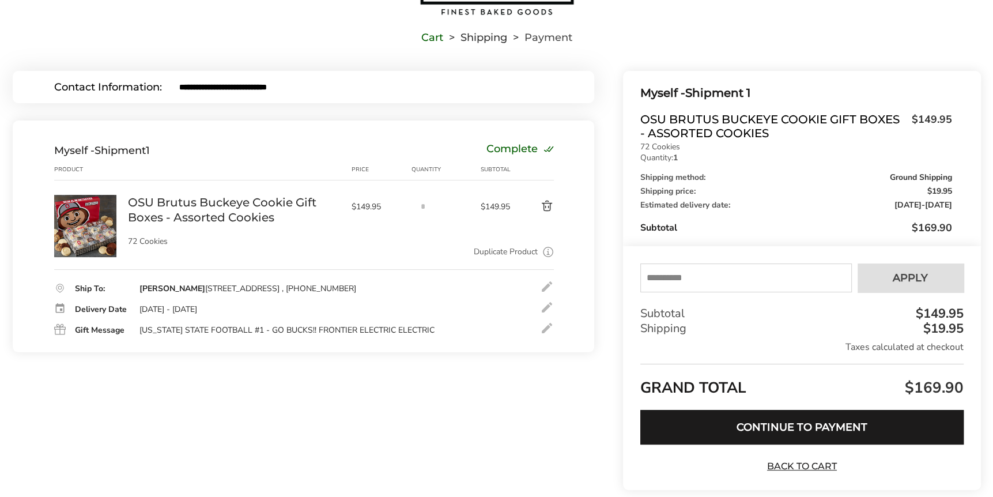
scroll to position [96, 0]
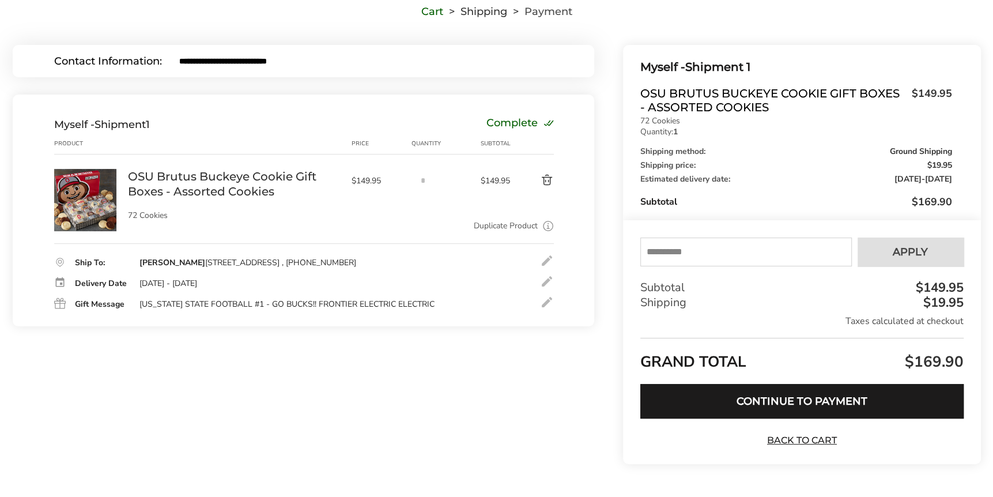
click at [541, 300] on div at bounding box center [547, 302] width 14 height 14
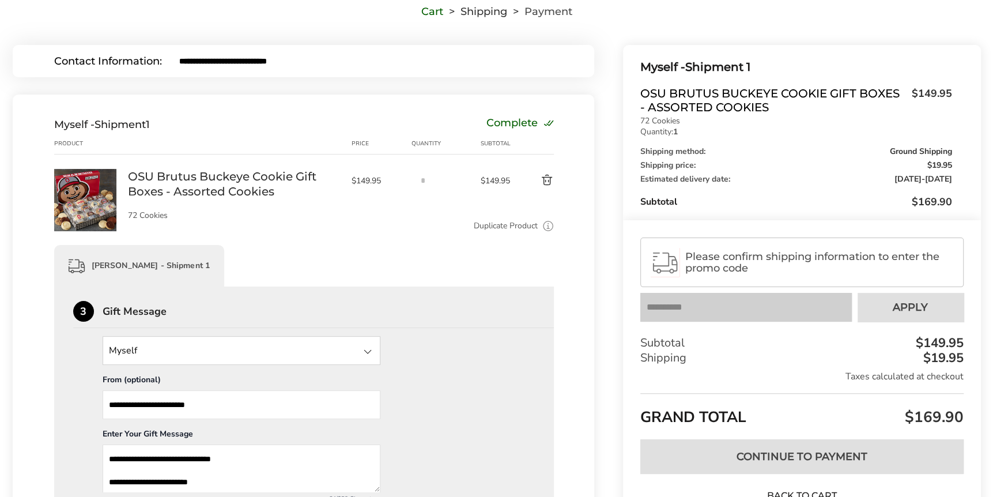
scroll to position [274, 0]
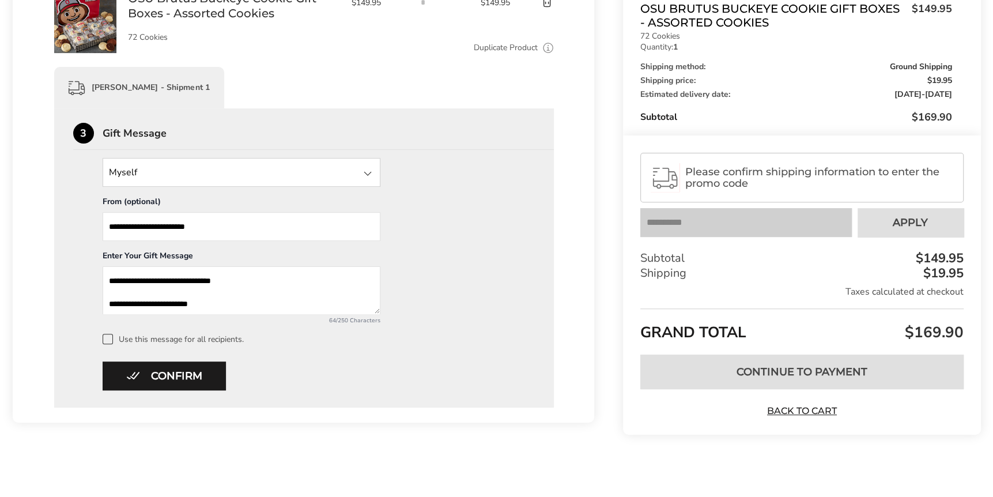
click at [293, 279] on textarea "**********" at bounding box center [242, 290] width 278 height 48
type textarea "**********"
click at [130, 412] on div "**********" at bounding box center [304, 169] width 582 height 506
click at [164, 373] on button "Confirm" at bounding box center [164, 375] width 123 height 29
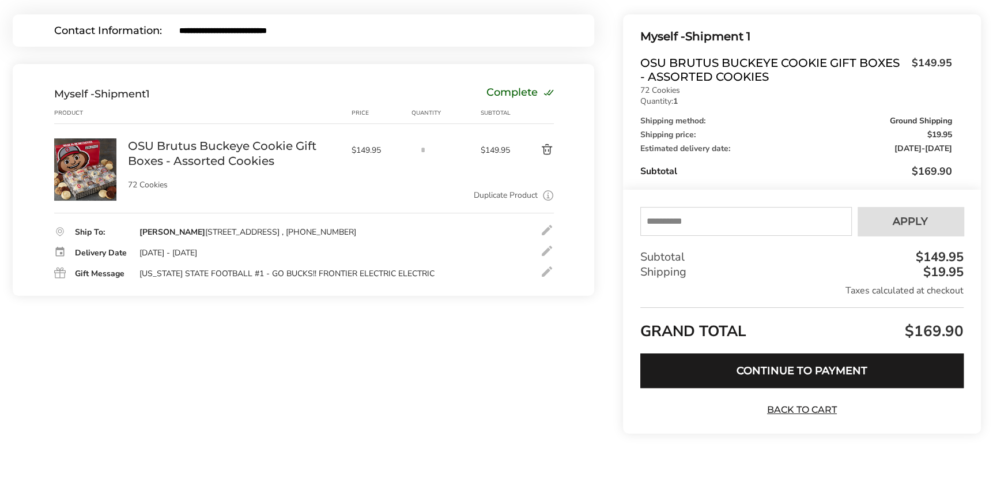
click at [759, 366] on button "Continue to Payment" at bounding box center [801, 370] width 323 height 35
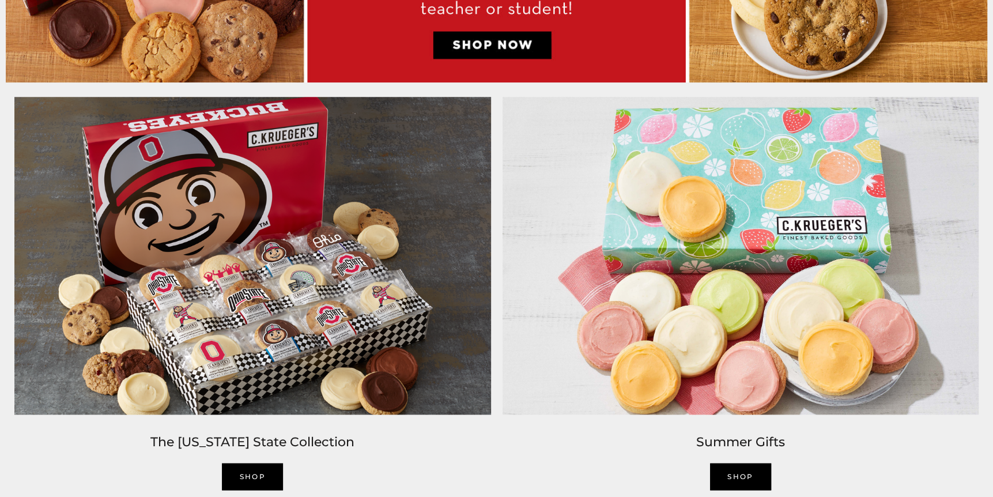
scroll to position [960, 0]
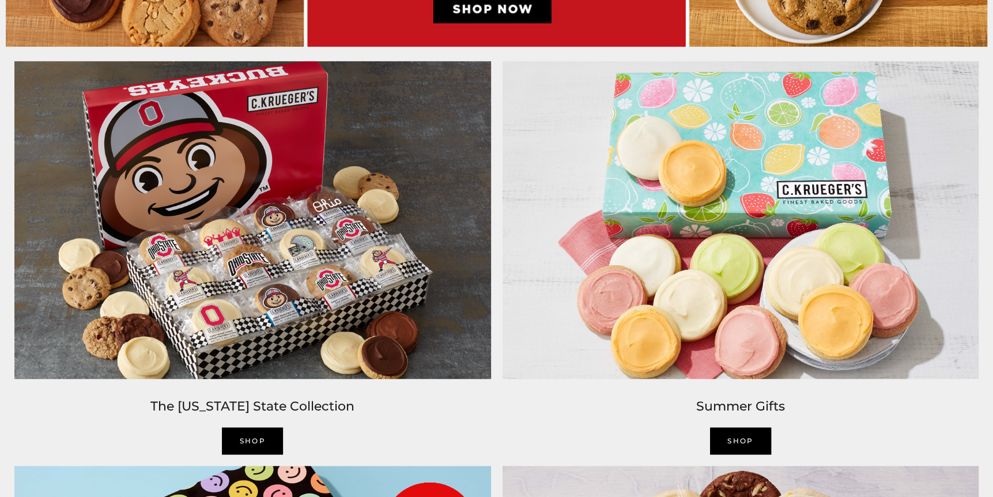
click at [309, 283] on img at bounding box center [253, 219] width 488 height 329
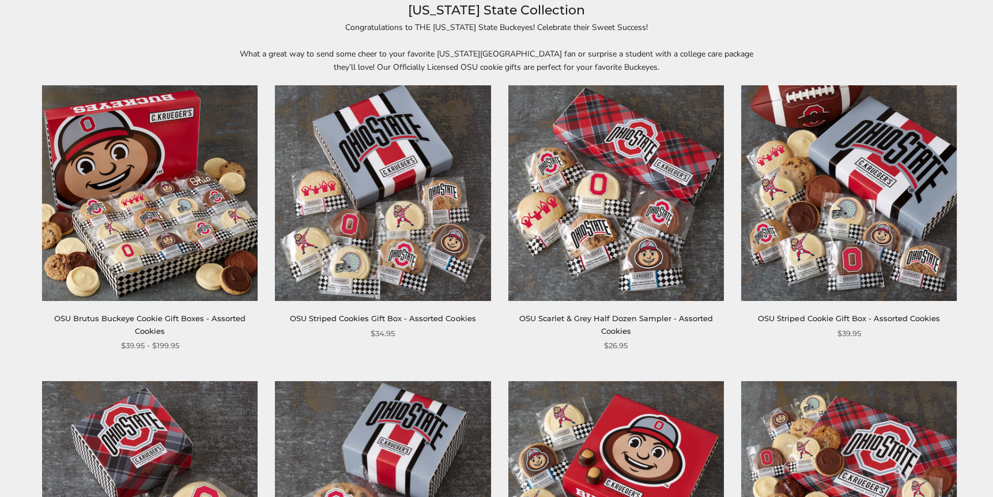
scroll to position [192, 0]
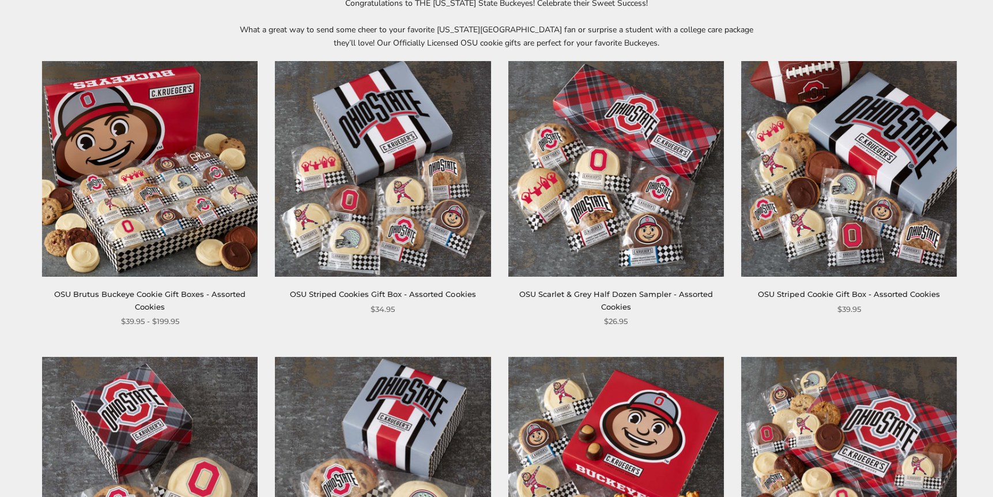
click at [173, 209] on img at bounding box center [149, 168] width 215 height 215
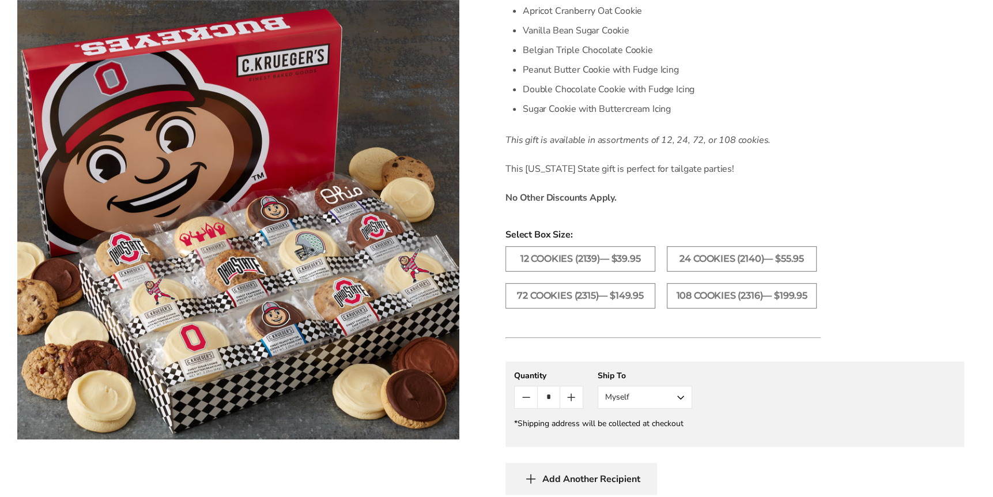
scroll to position [480, 0]
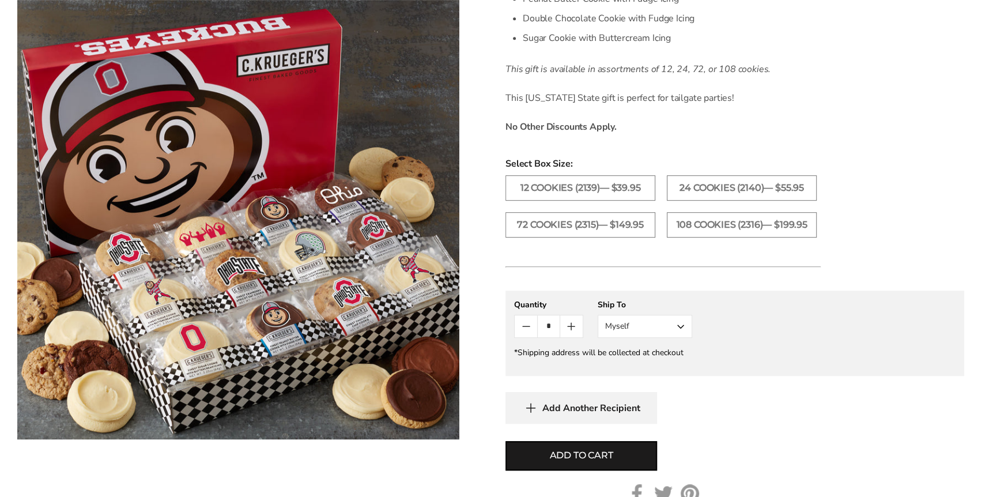
click at [561, 216] on label "72 Cookies (2315)— $149.95" at bounding box center [580, 224] width 150 height 25
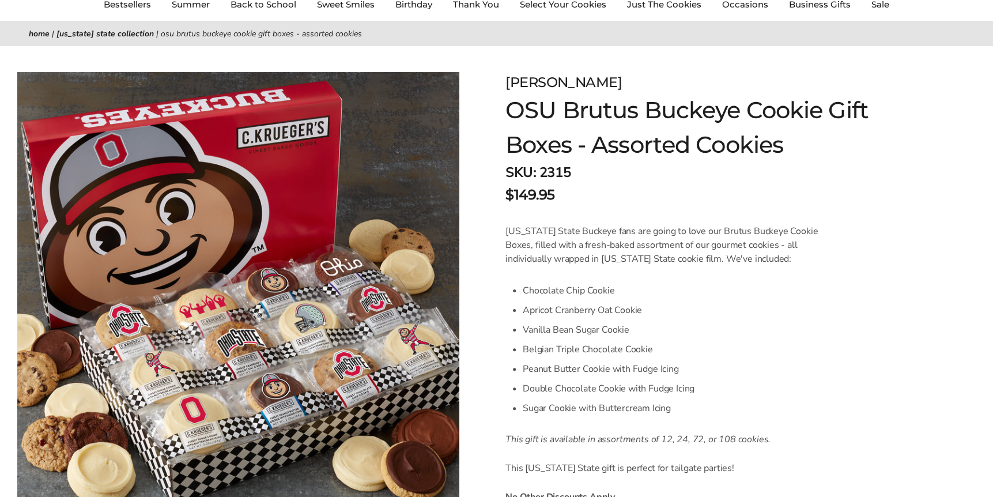
scroll to position [288, 0]
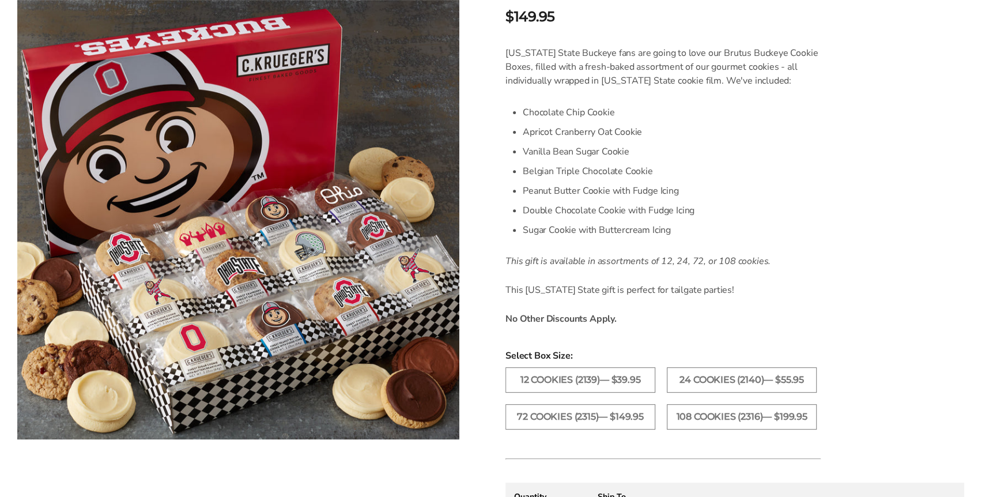
click at [585, 418] on label "72 Cookies (2315)— $149.95" at bounding box center [580, 416] width 150 height 25
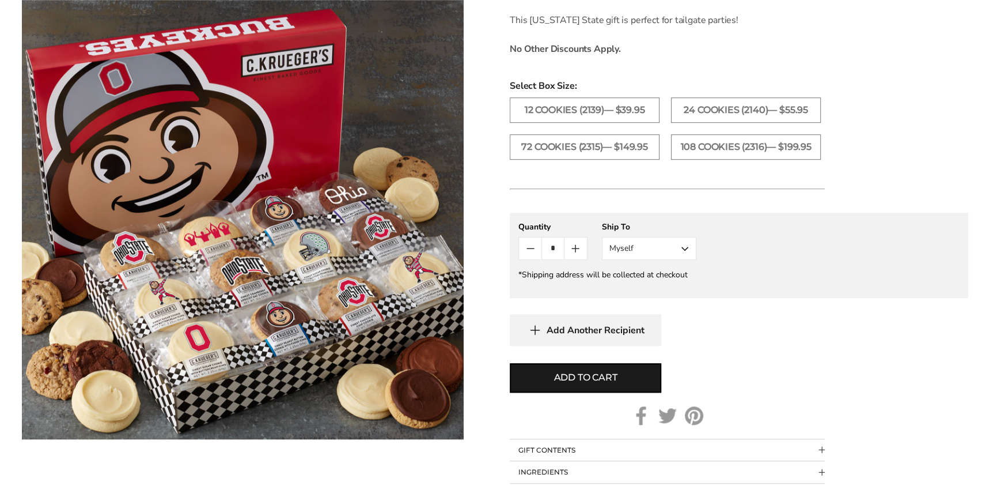
scroll to position [576, 0]
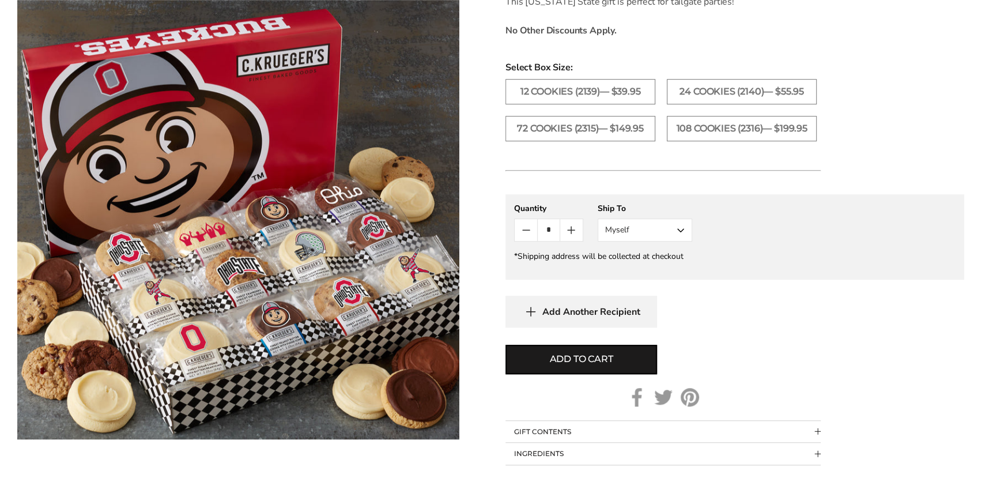
click at [596, 366] on button "Add to cart" at bounding box center [580, 358] width 151 height 29
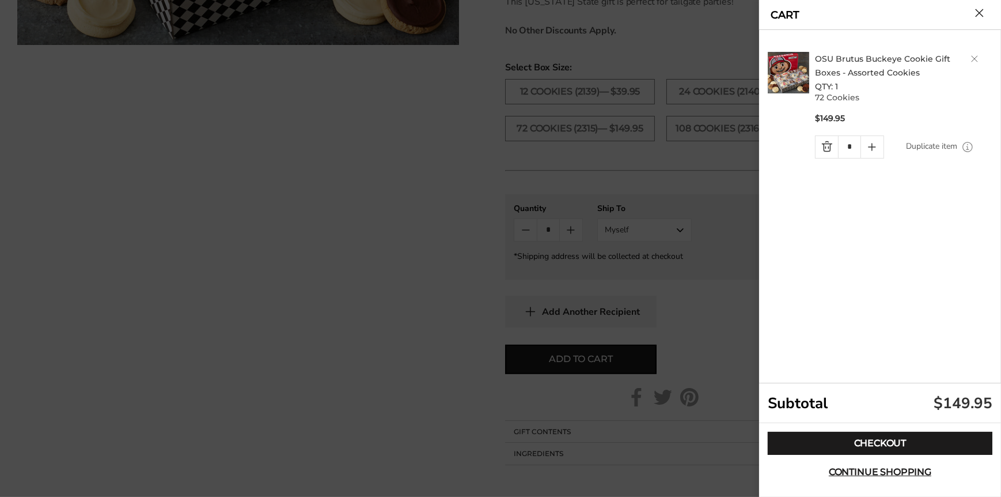
click at [882, 439] on link "Checkout" at bounding box center [880, 442] width 225 height 23
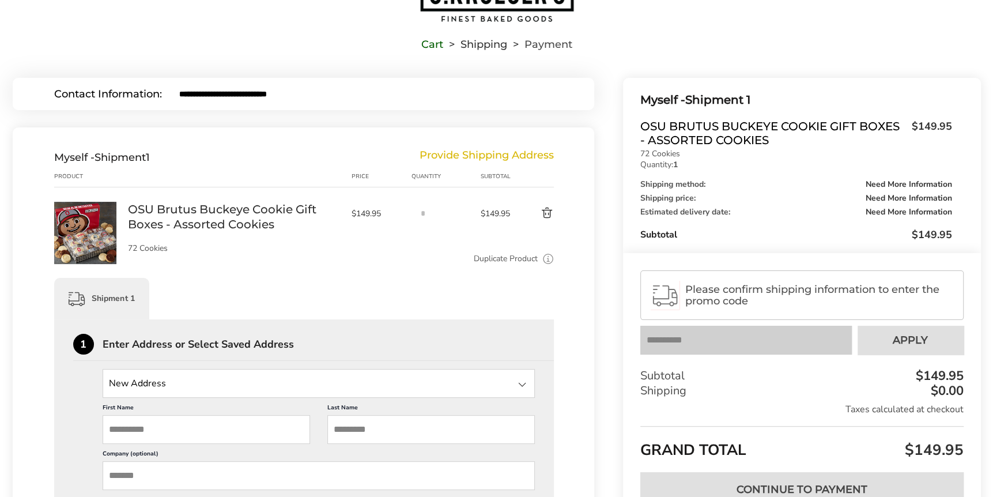
scroll to position [96, 0]
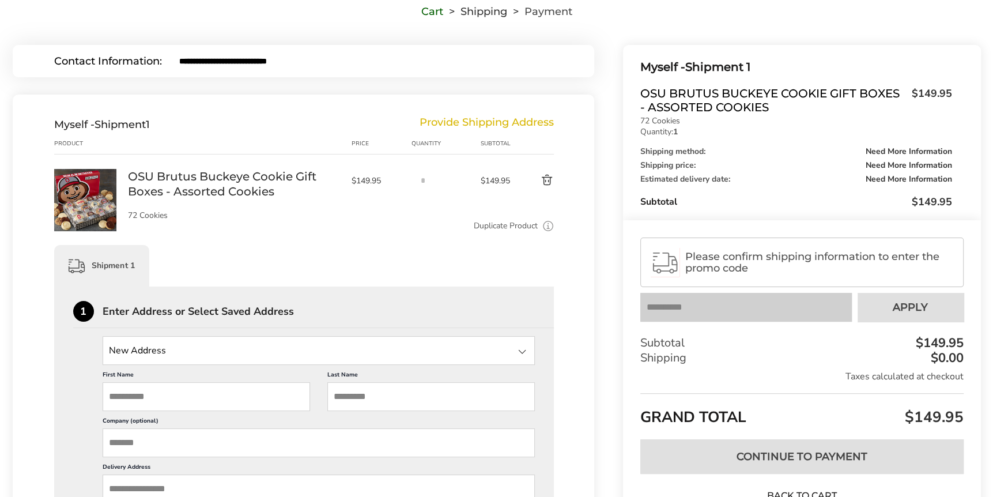
click at [520, 350] on div at bounding box center [522, 351] width 14 height 14
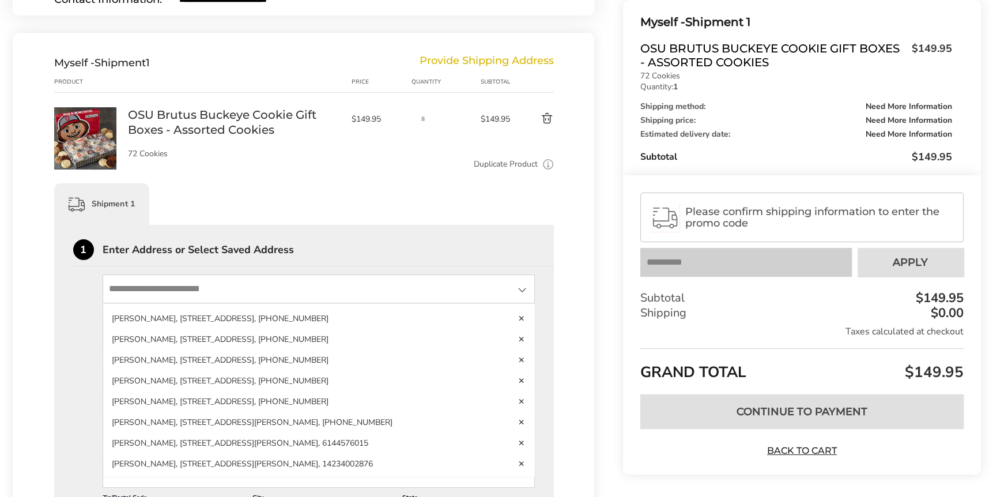
scroll to position [192, 0]
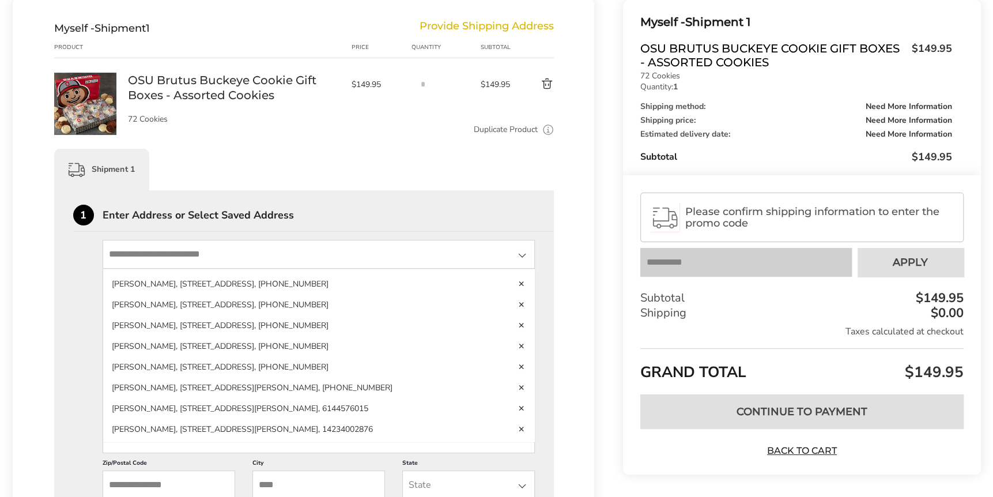
click at [442, 419] on li "Chris Hoff, 4790 Shuster Rd, Columbus, OH, 43214, United States, 6144576015" at bounding box center [318, 429] width 431 height 21
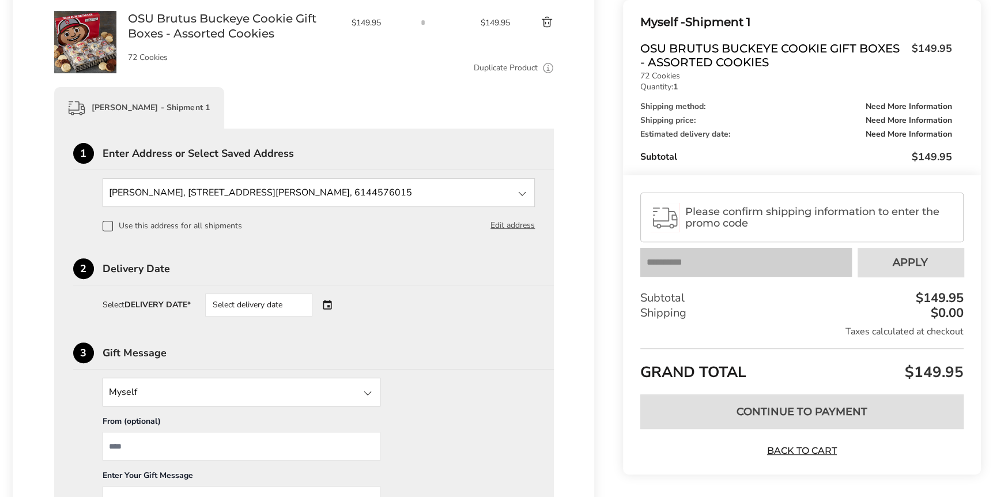
scroll to position [288, 0]
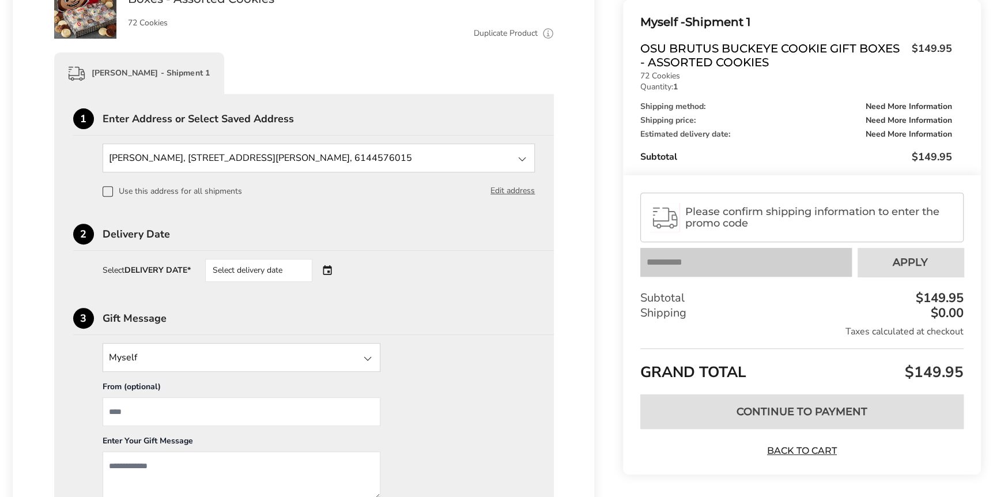
click at [327, 268] on div "Select delivery date" at bounding box center [274, 270] width 139 height 23
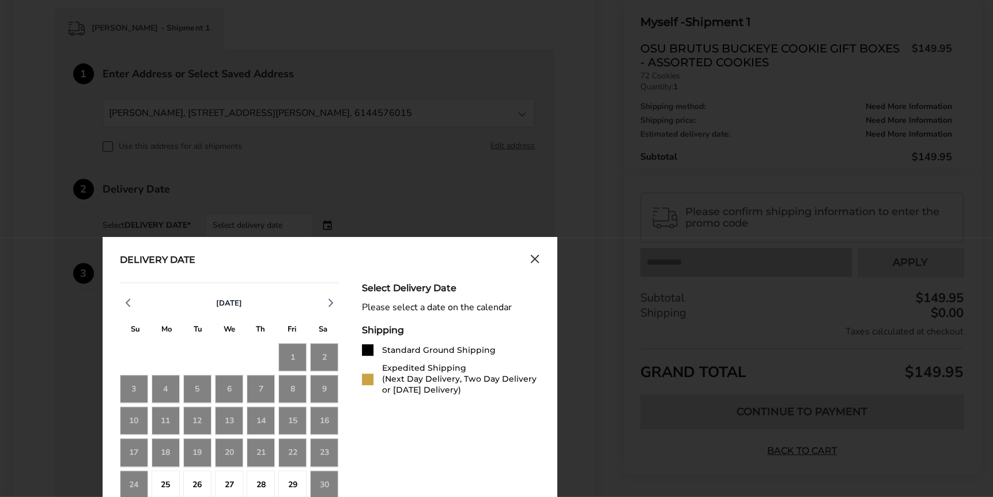
scroll to position [384, 0]
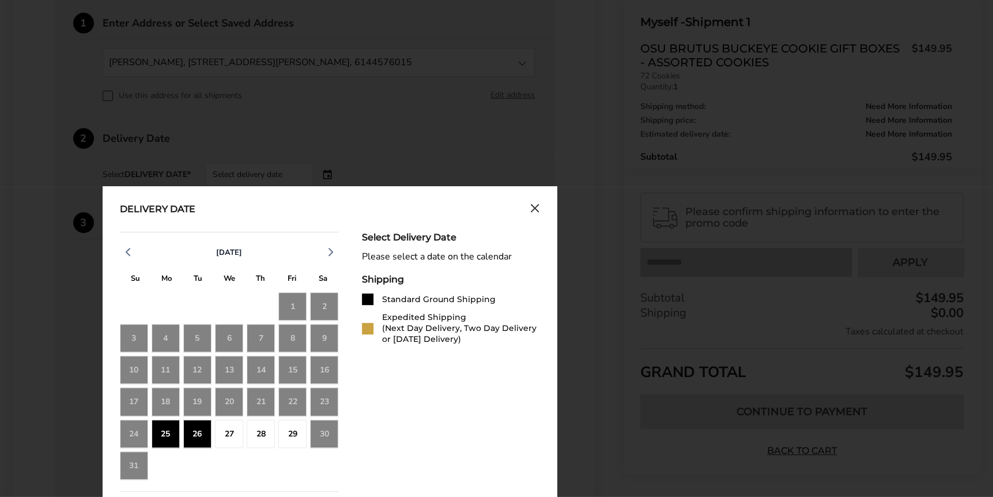
click at [165, 433] on div "25" at bounding box center [165, 433] width 28 height 28
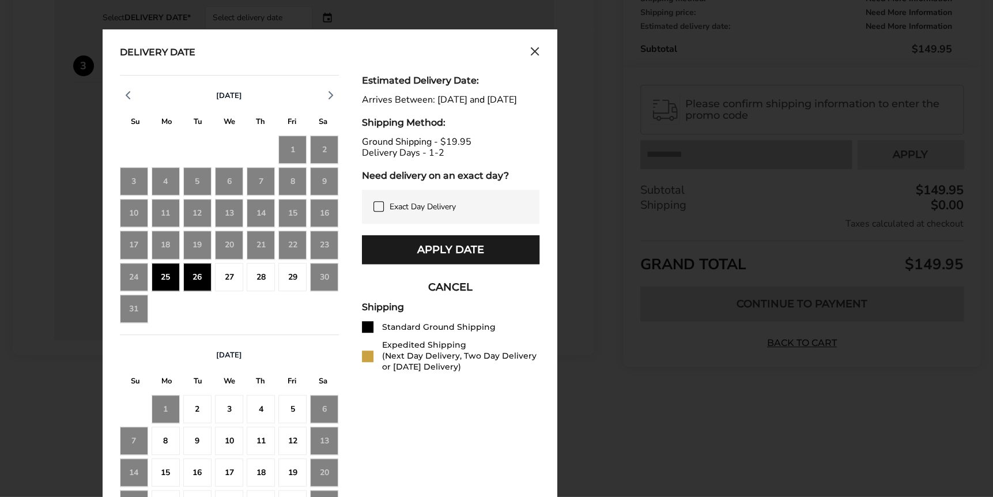
scroll to position [576, 0]
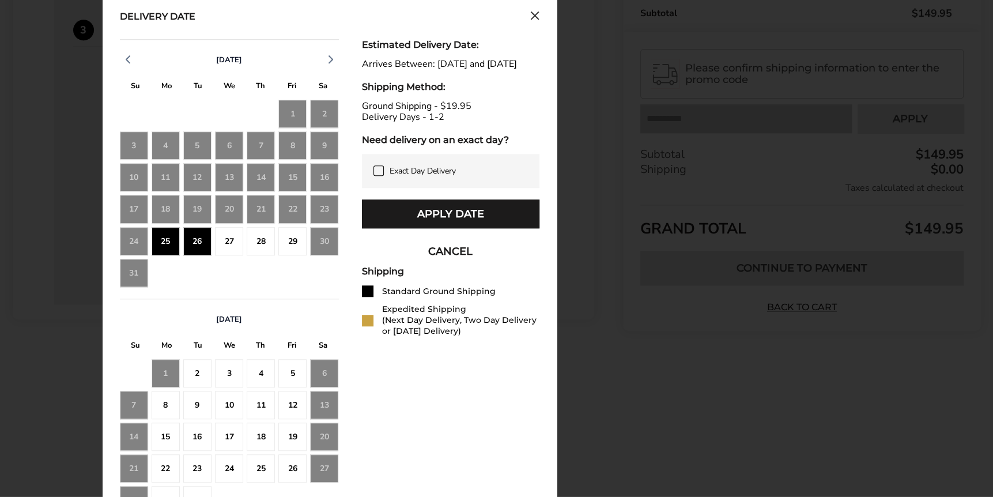
click at [463, 226] on button "Apply Date" at bounding box center [450, 213] width 177 height 29
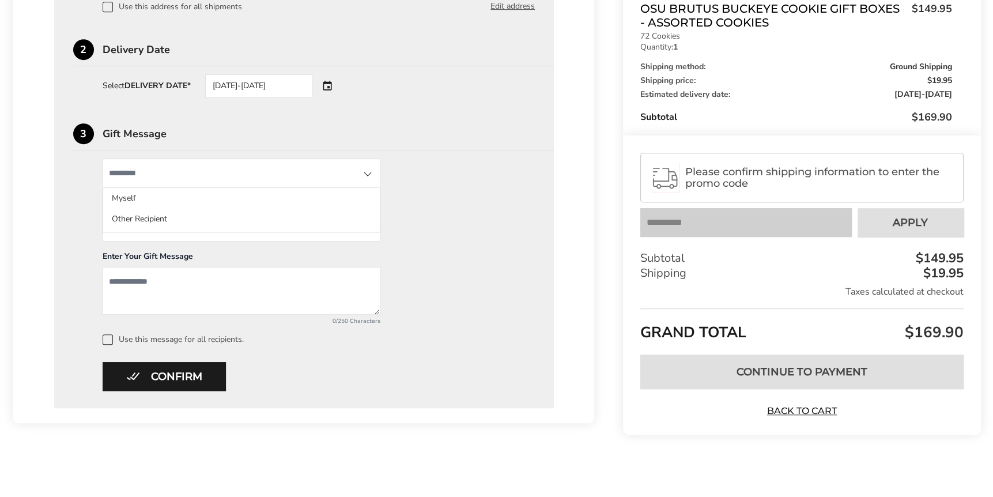
click at [201, 179] on input "State" at bounding box center [242, 172] width 278 height 29
click at [146, 210] on li "Other Recipient" at bounding box center [241, 219] width 276 height 21
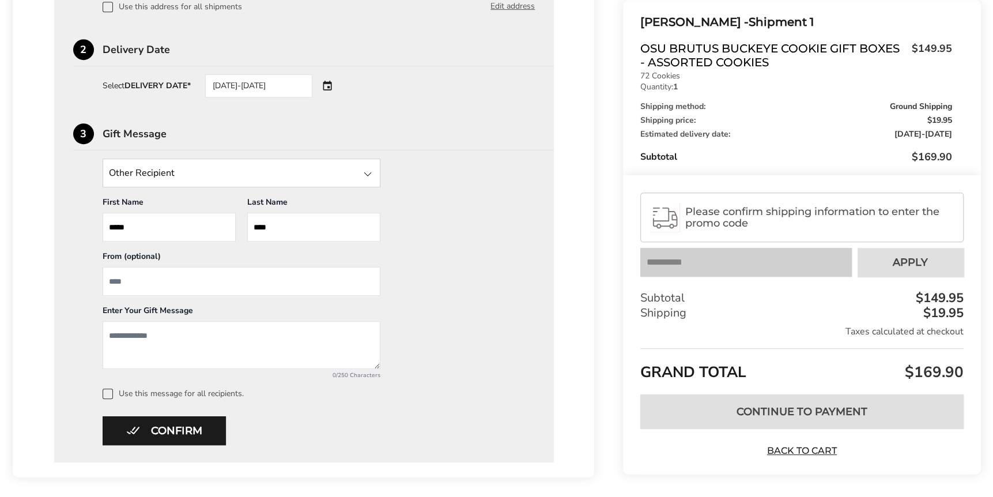
click at [237, 287] on input "From" at bounding box center [242, 281] width 278 height 29
type input "**********"
type textarea "**********"
drag, startPoint x: 589, startPoint y: 227, endPoint x: 578, endPoint y: 229, distance: 11.2
click at [588, 227] on div "Chris Hoff - Shipment 1 Complete Product Price Quantity Subtotal 1 OSU Brutus B…" at bounding box center [304, 97] width 582 height 759
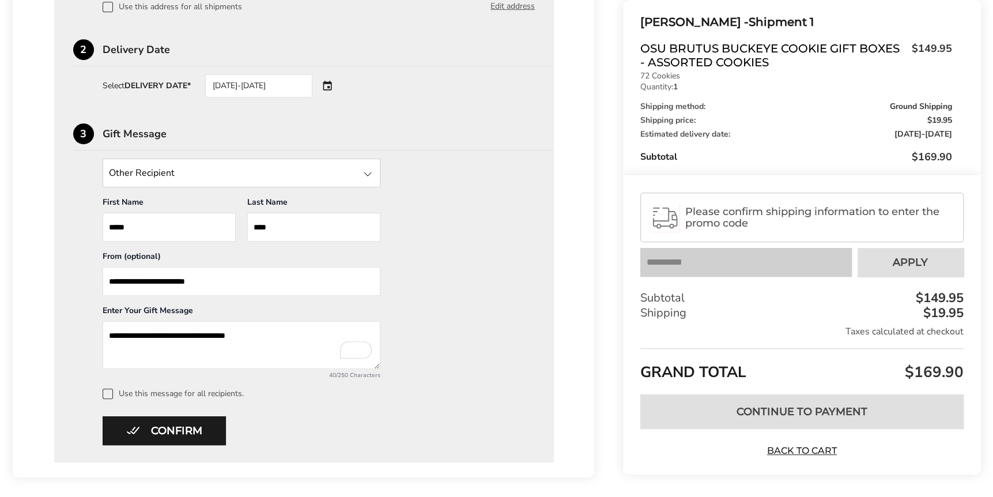
click at [179, 434] on button "Confirm" at bounding box center [164, 430] width 123 height 29
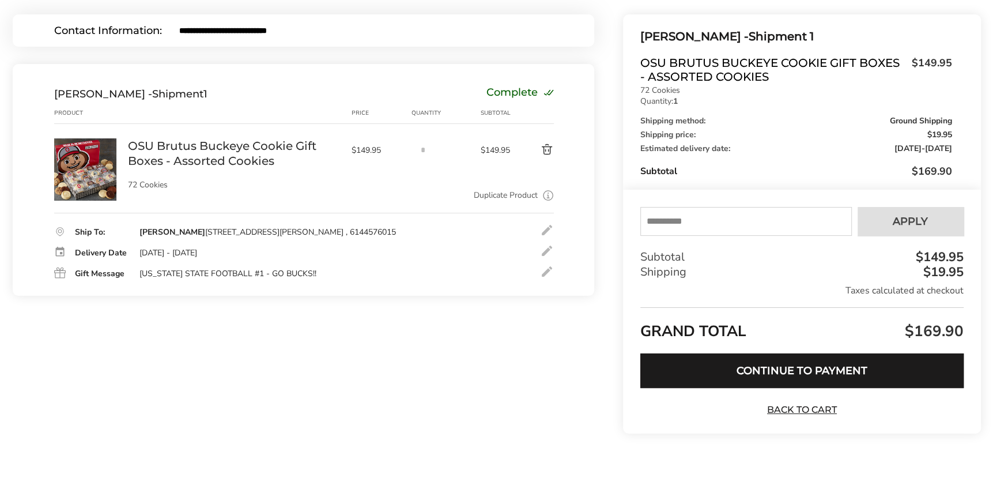
scroll to position [126, 0]
click at [746, 369] on button "Continue to Payment" at bounding box center [801, 370] width 323 height 35
click at [813, 373] on button "Continue to Payment" at bounding box center [801, 370] width 323 height 35
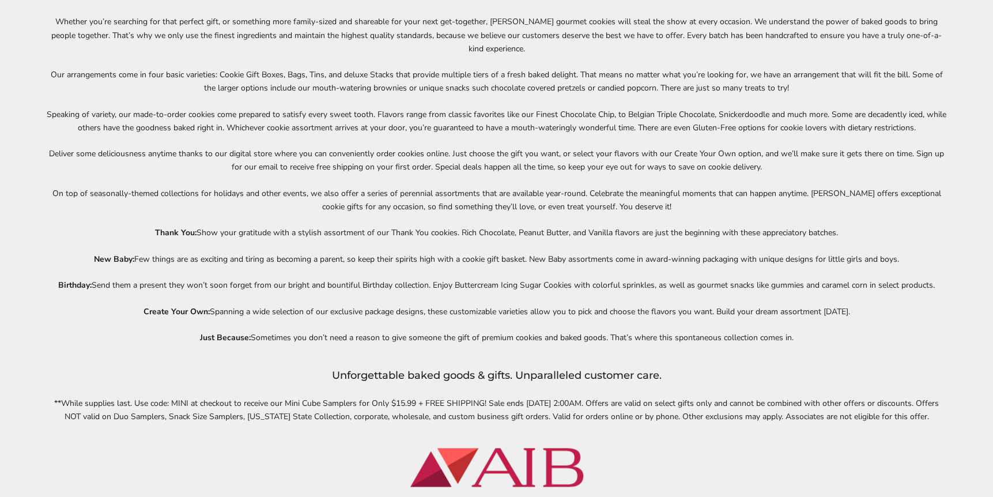
scroll to position [3946, 0]
